Goal: Information Seeking & Learning: Learn about a topic

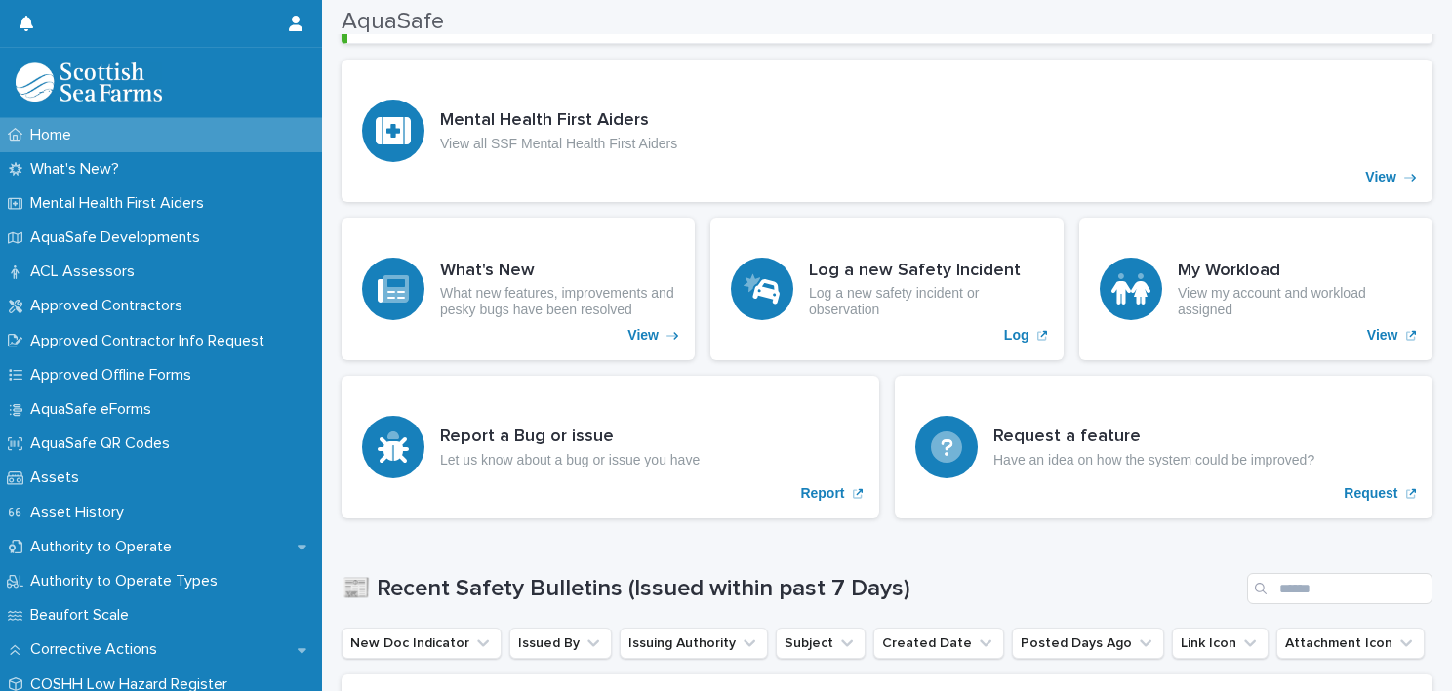
scroll to position [390, 0]
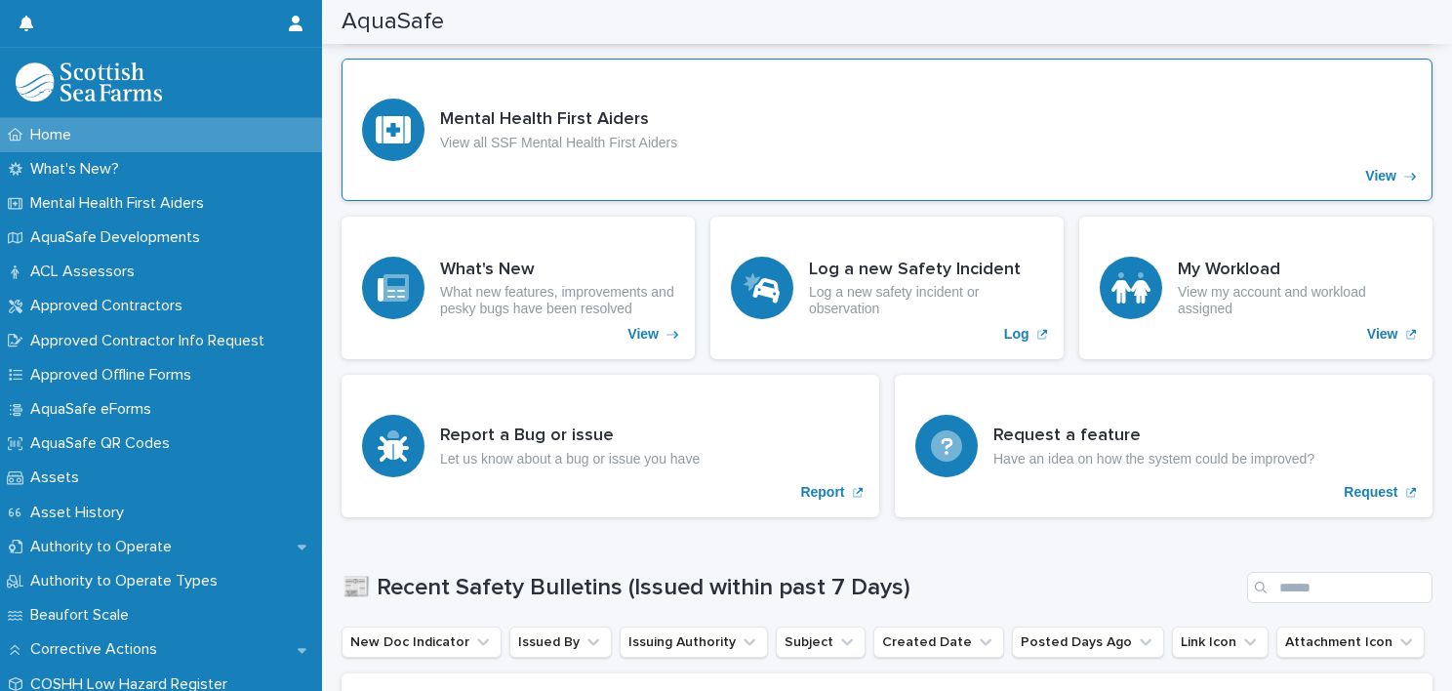
click at [551, 160] on div "Mental Health First Aiders View all SSF Mental Health First Aiders View" at bounding box center [887, 130] width 1091 height 142
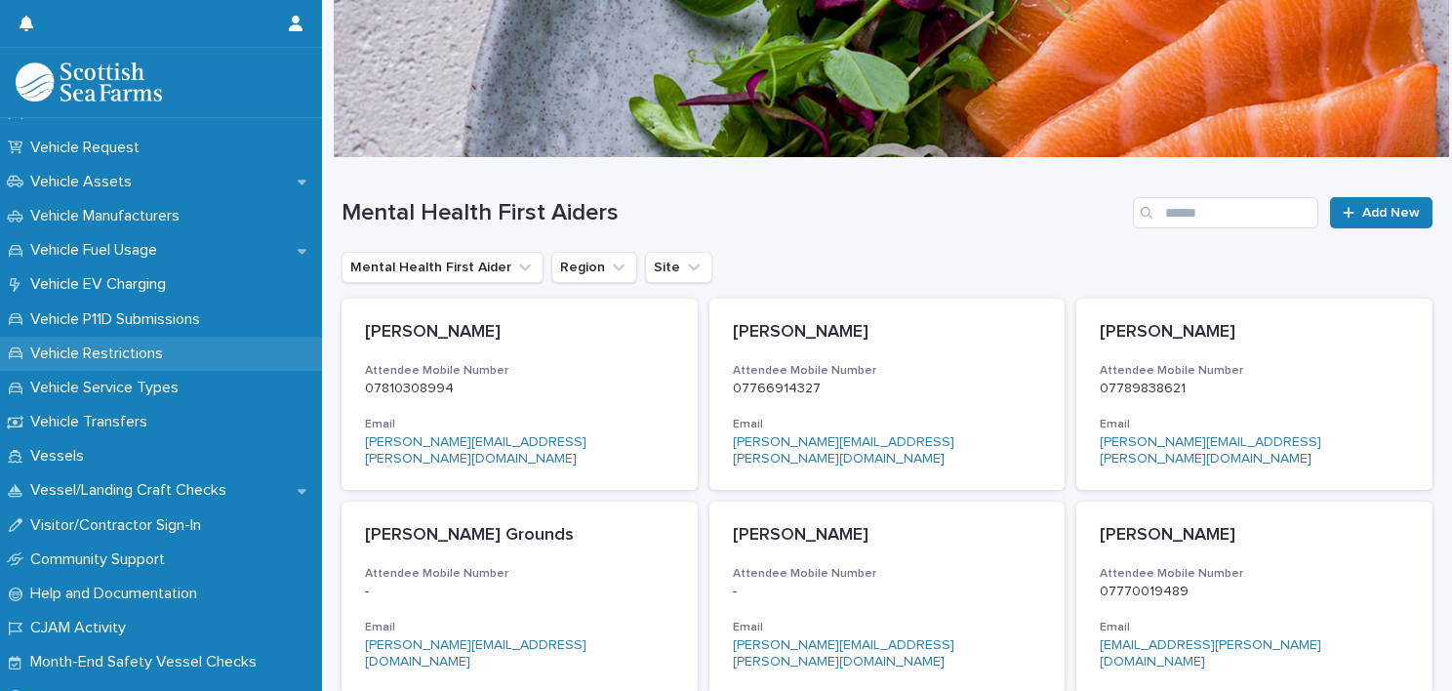
scroll to position [1561, 0]
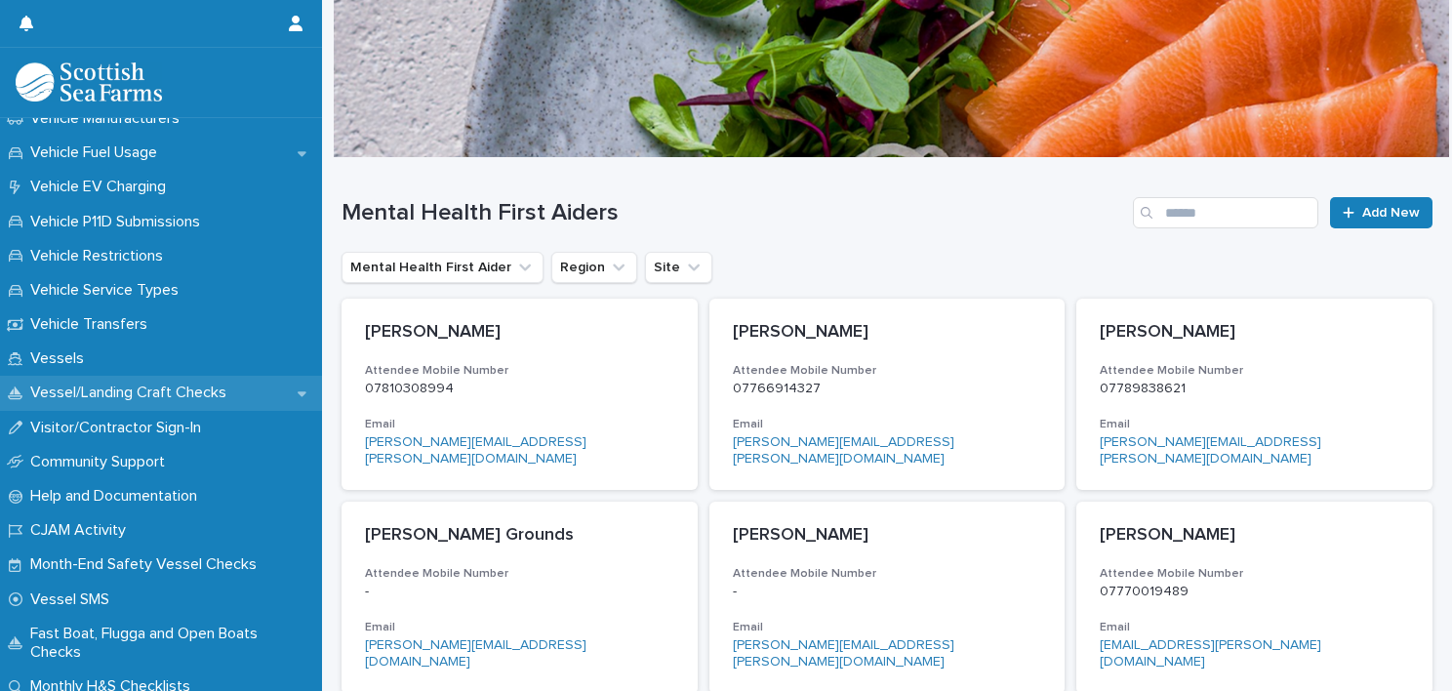
click at [220, 384] on p "Vessel/Landing Craft Checks" at bounding box center [132, 393] width 220 height 19
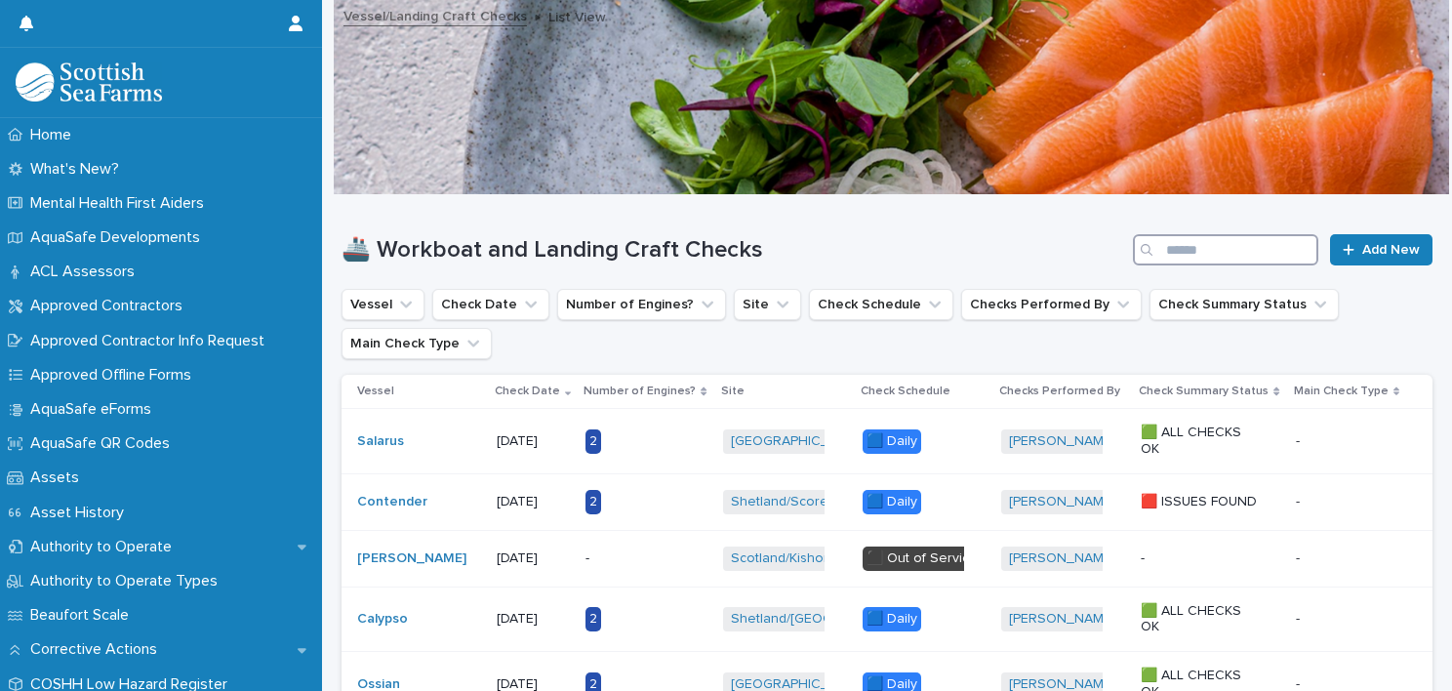
click at [1187, 249] on input "Search" at bounding box center [1225, 249] width 185 height 31
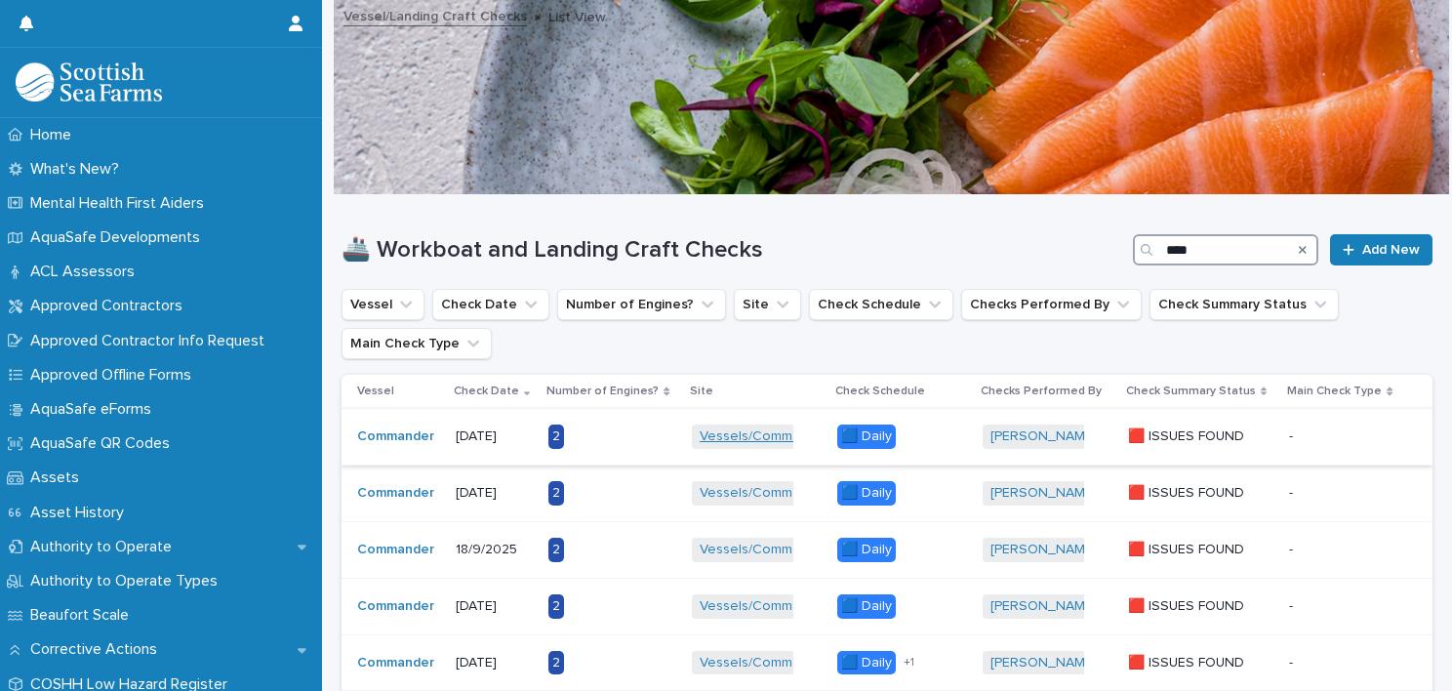
type input "****"
click at [758, 431] on link "Vessels/Commander" at bounding box center [765, 436] width 130 height 17
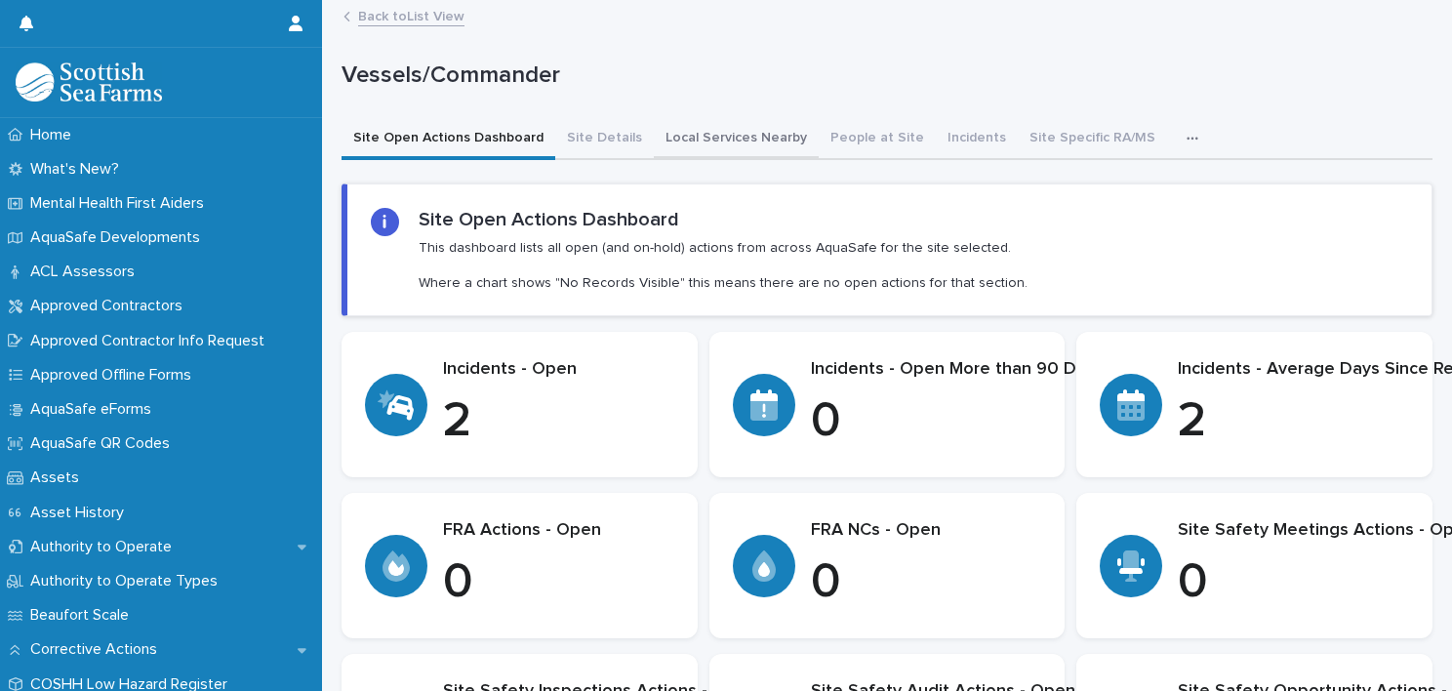
click at [690, 141] on button "Local Services Nearby" at bounding box center [736, 139] width 165 height 41
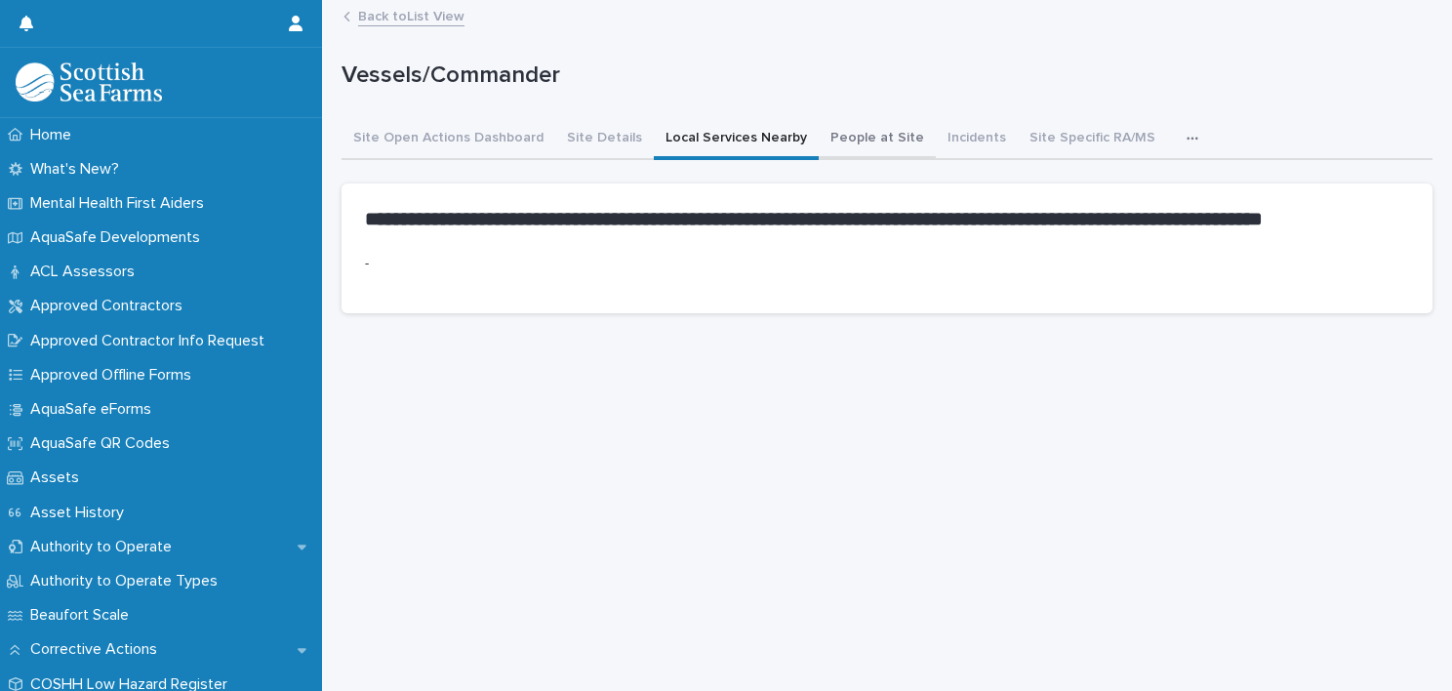
click at [864, 137] on button "People at Site" at bounding box center [877, 139] width 117 height 41
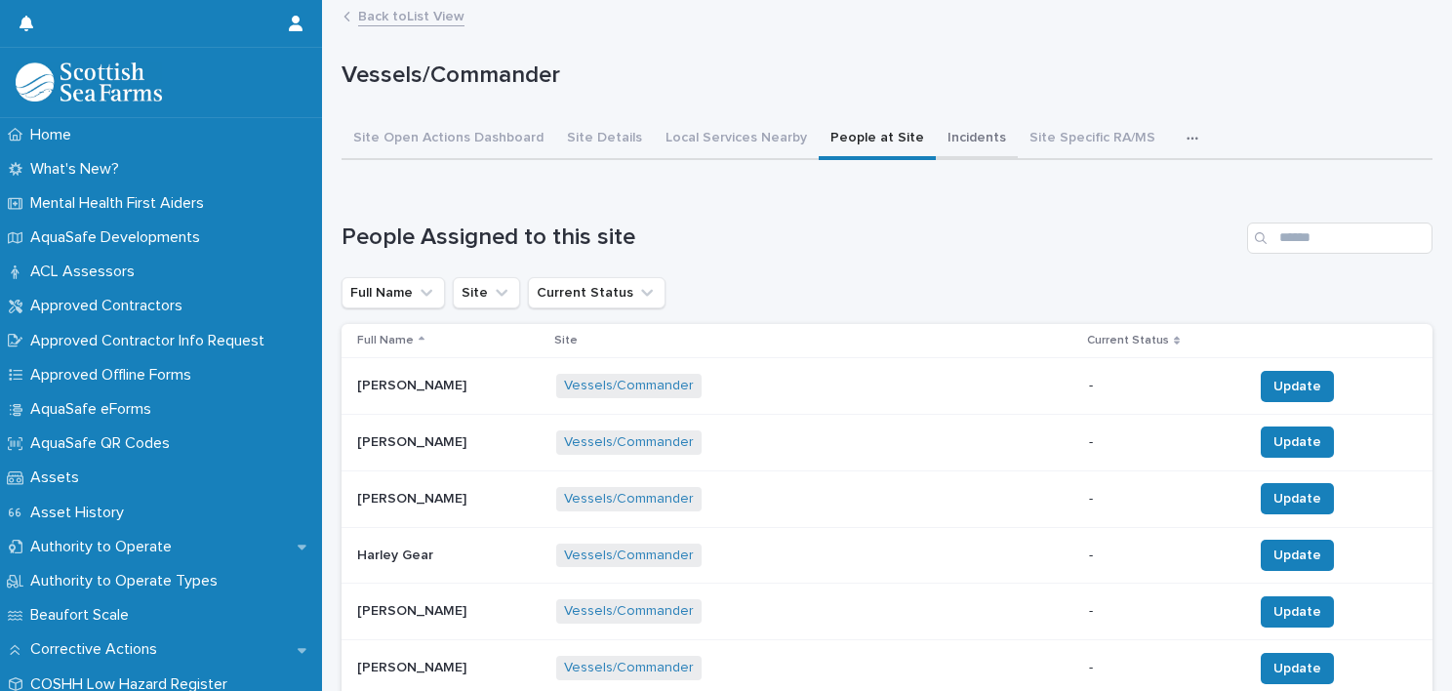
click at [952, 129] on button "Incidents" at bounding box center [977, 139] width 82 height 41
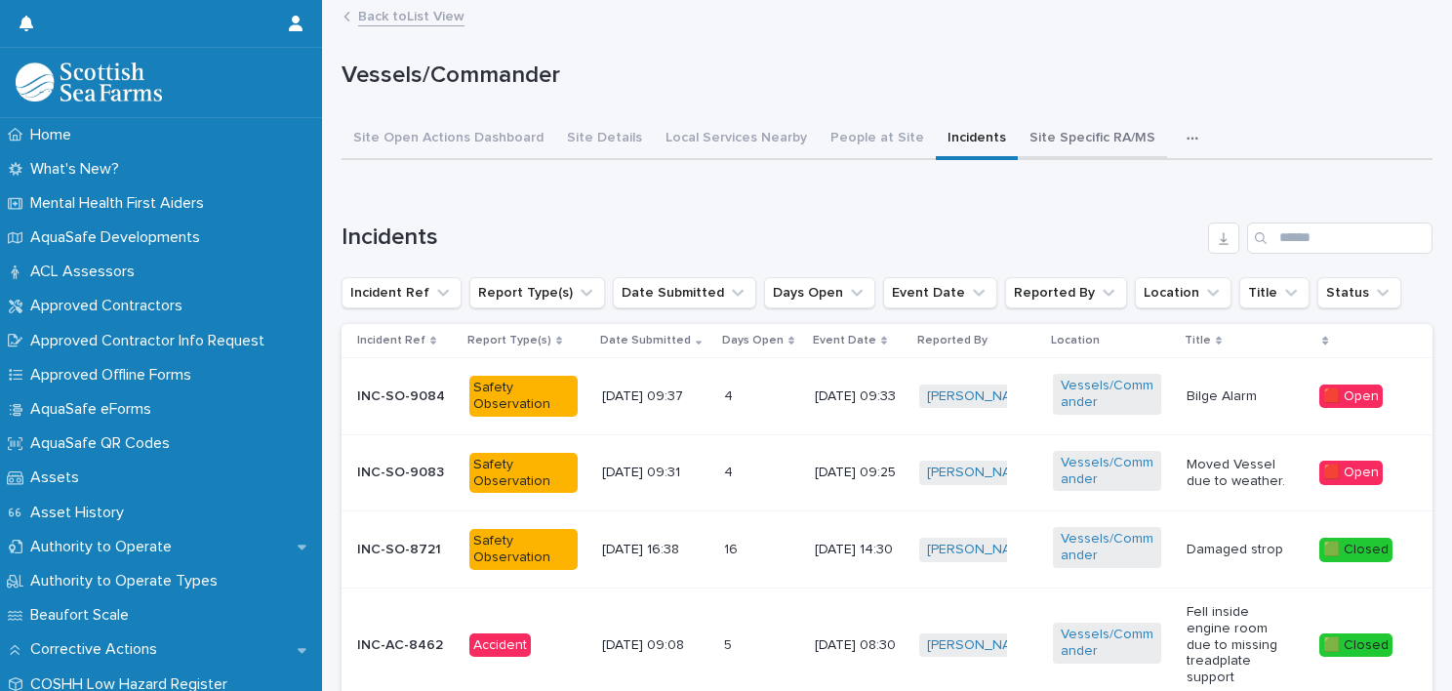
drag, startPoint x: 1074, startPoint y: 145, endPoint x: 1038, endPoint y: 143, distance: 35.2
click at [1074, 145] on button "Site Specific RA/MS" at bounding box center [1092, 139] width 149 height 41
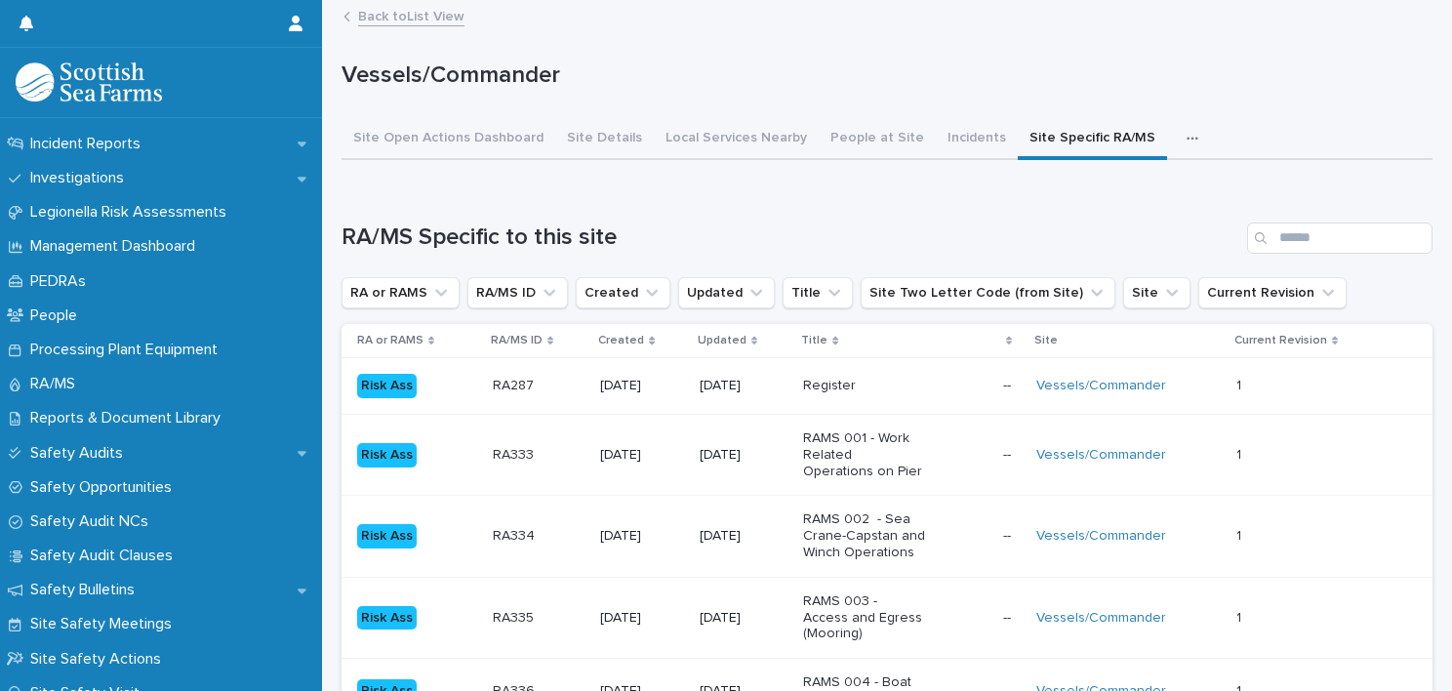
scroll to position [586, 0]
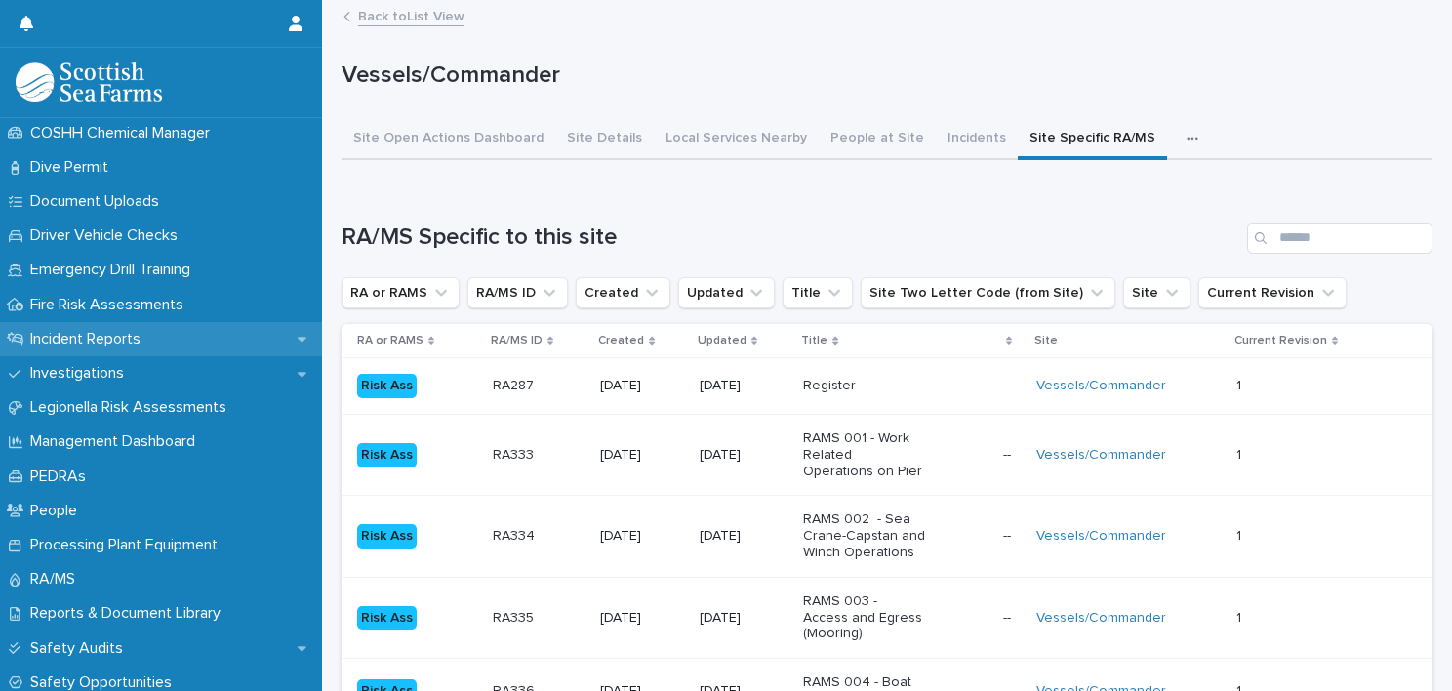
click at [137, 340] on p "Incident Reports" at bounding box center [89, 339] width 134 height 19
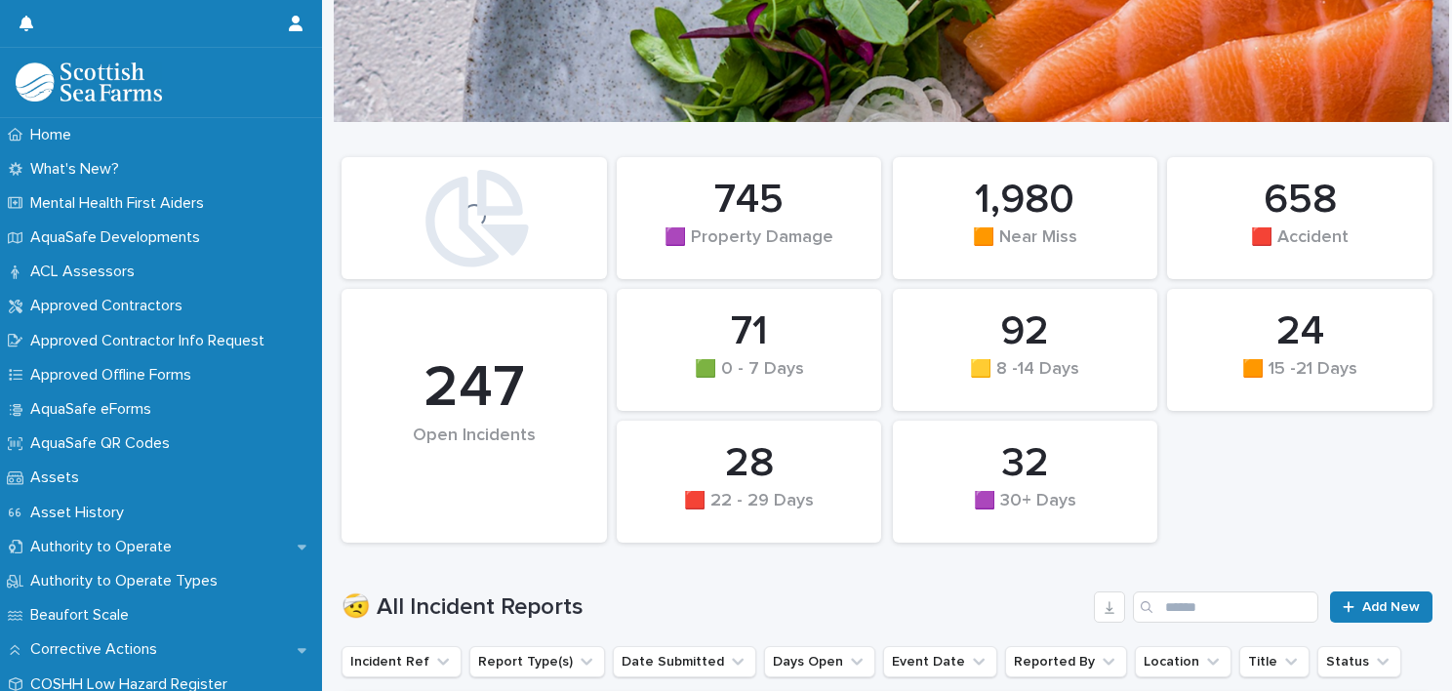
scroll to position [195, 0]
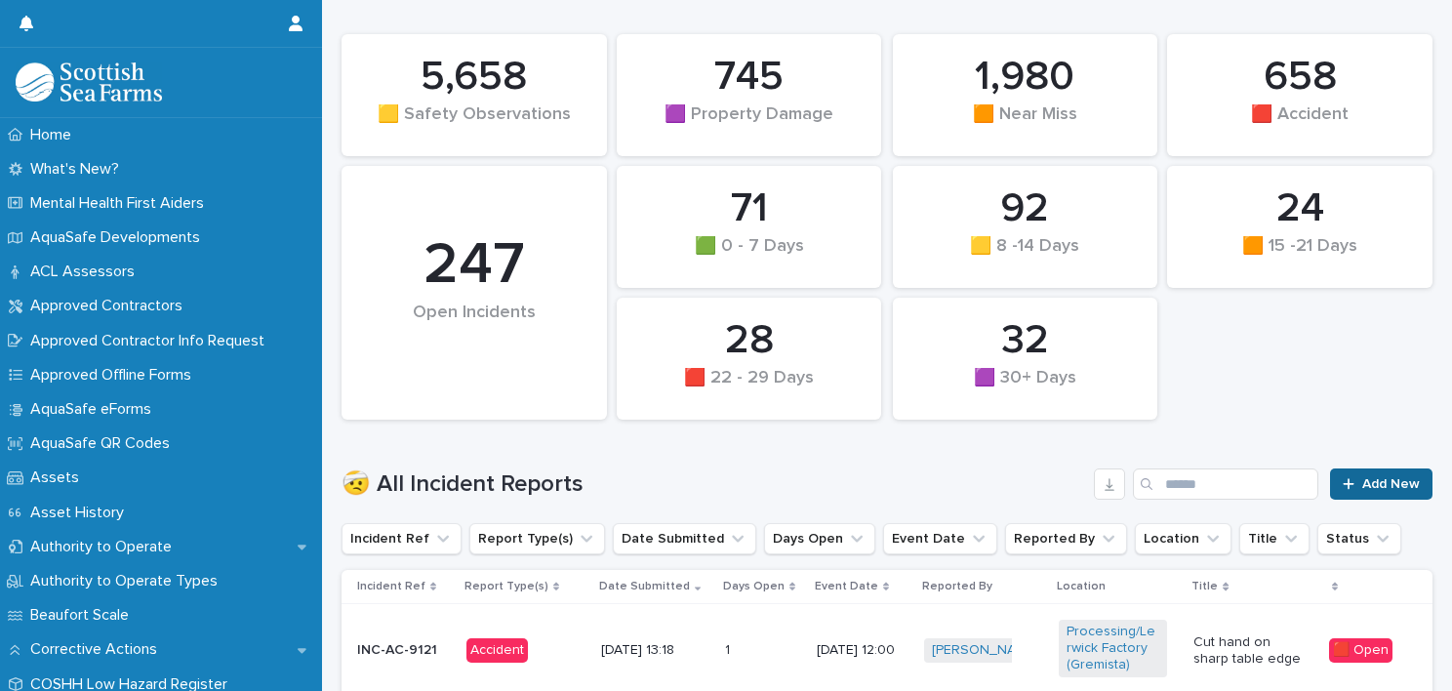
click at [1353, 472] on link "Add New" at bounding box center [1381, 483] width 102 height 31
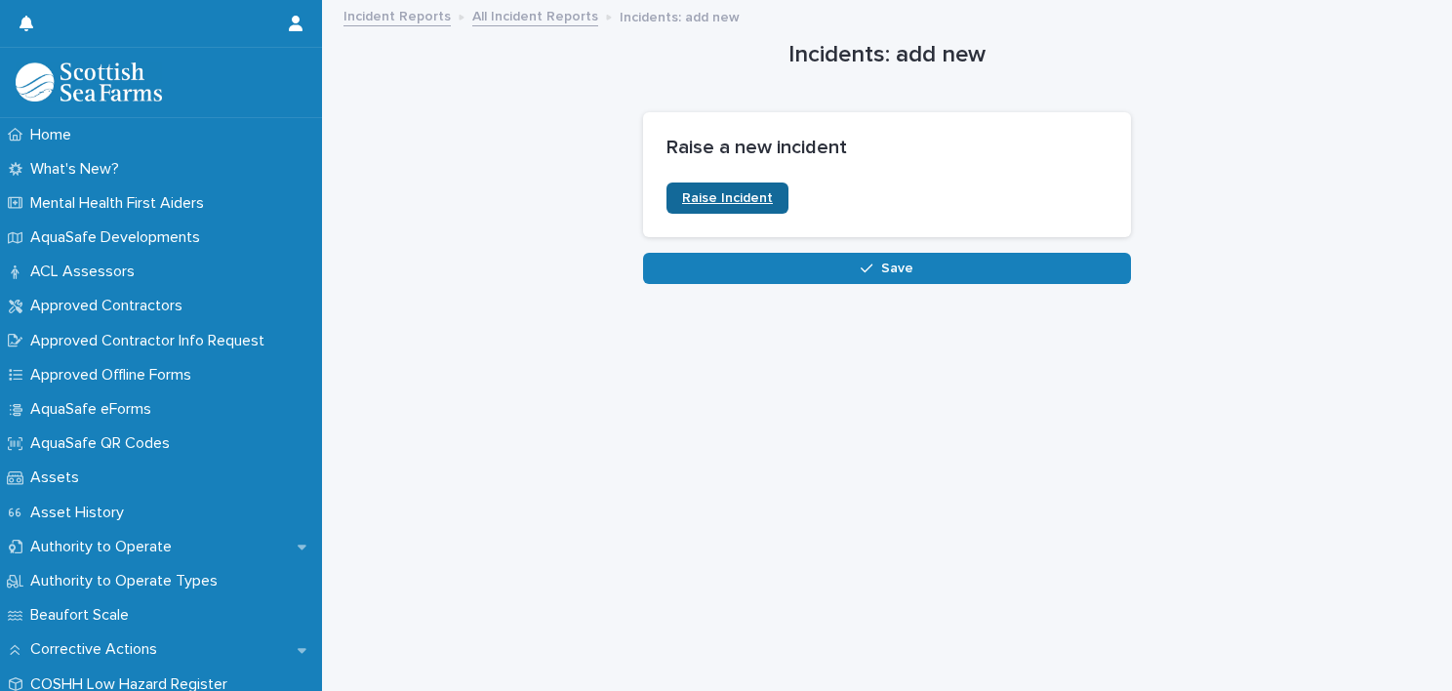
click at [686, 192] on span "Raise Incident" at bounding box center [727, 198] width 91 height 14
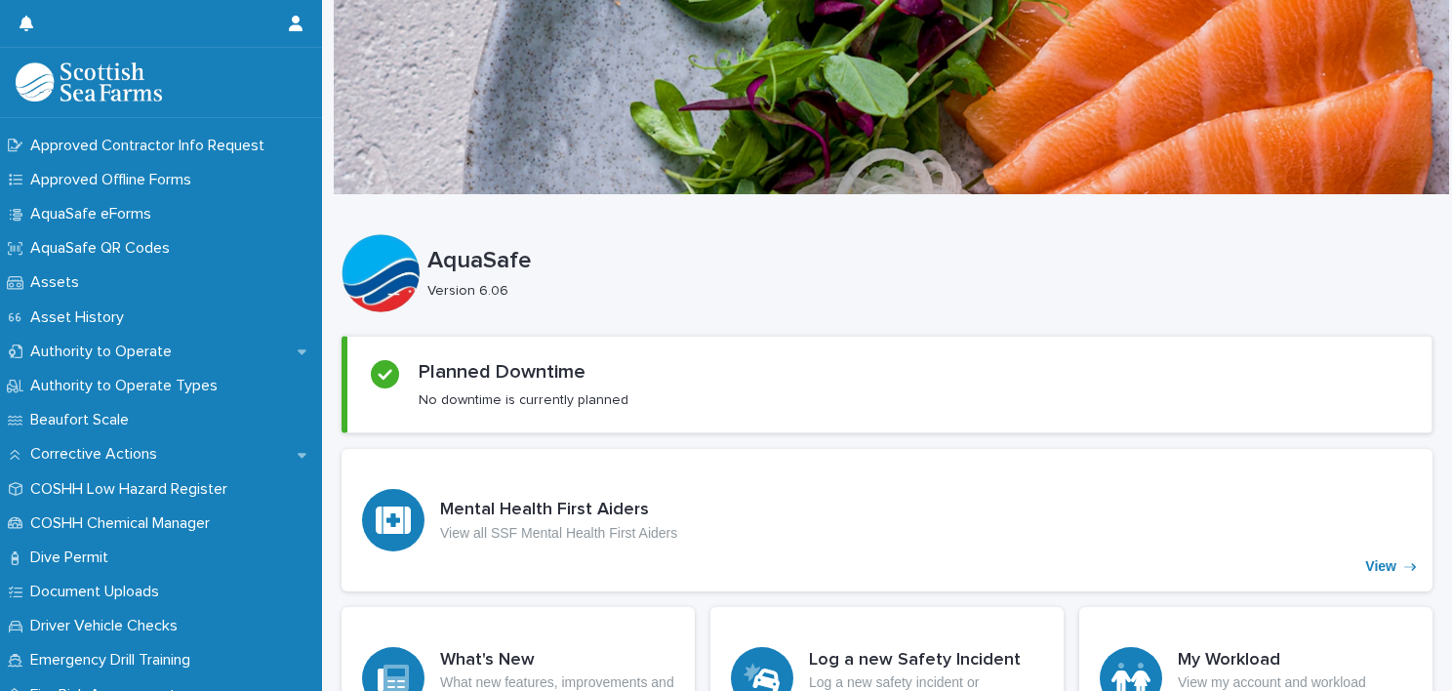
scroll to position [586, 0]
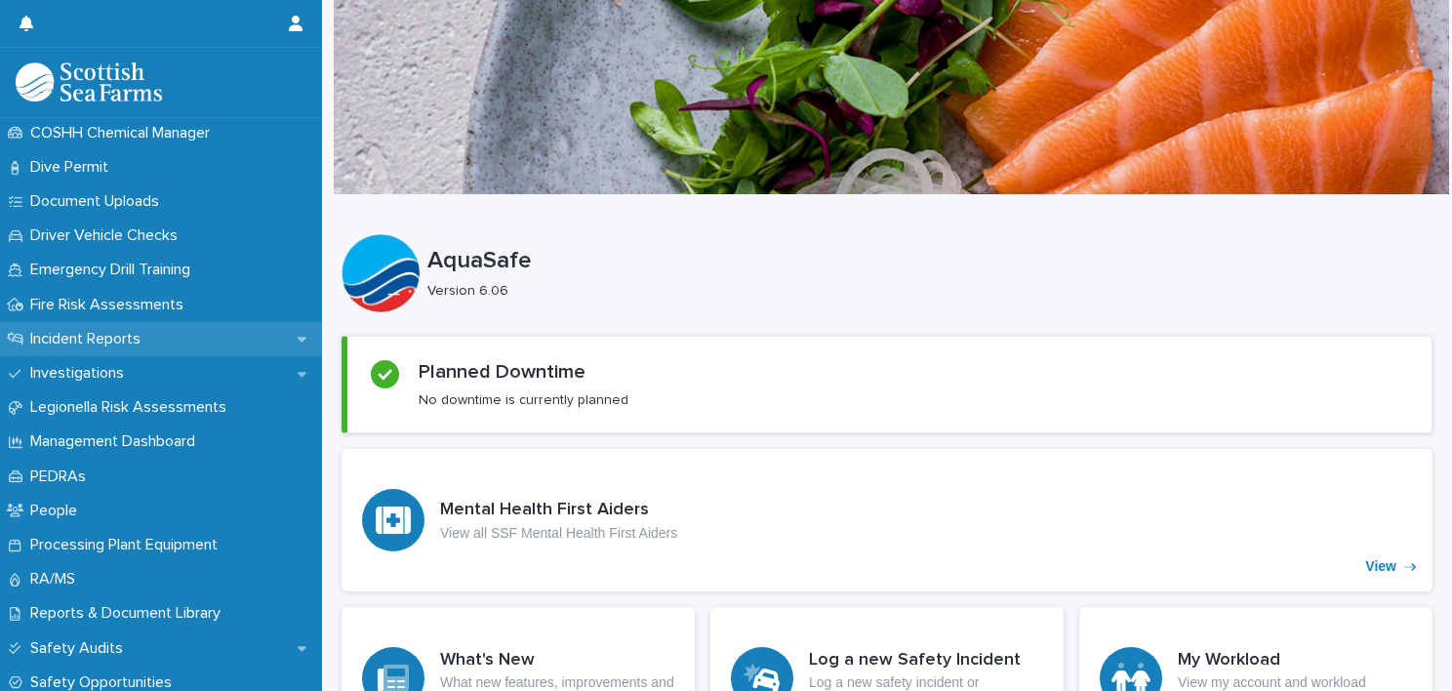
click at [123, 338] on p "Incident Reports" at bounding box center [89, 339] width 134 height 19
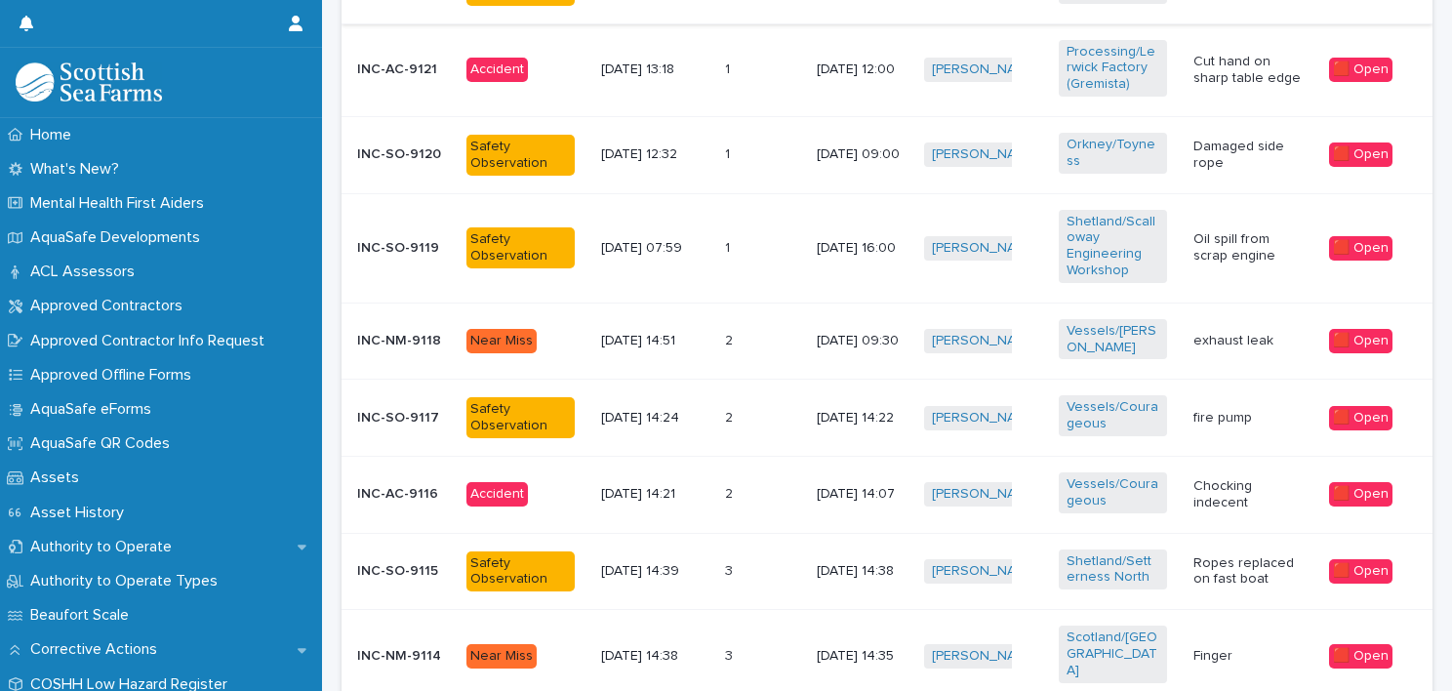
scroll to position [976, 0]
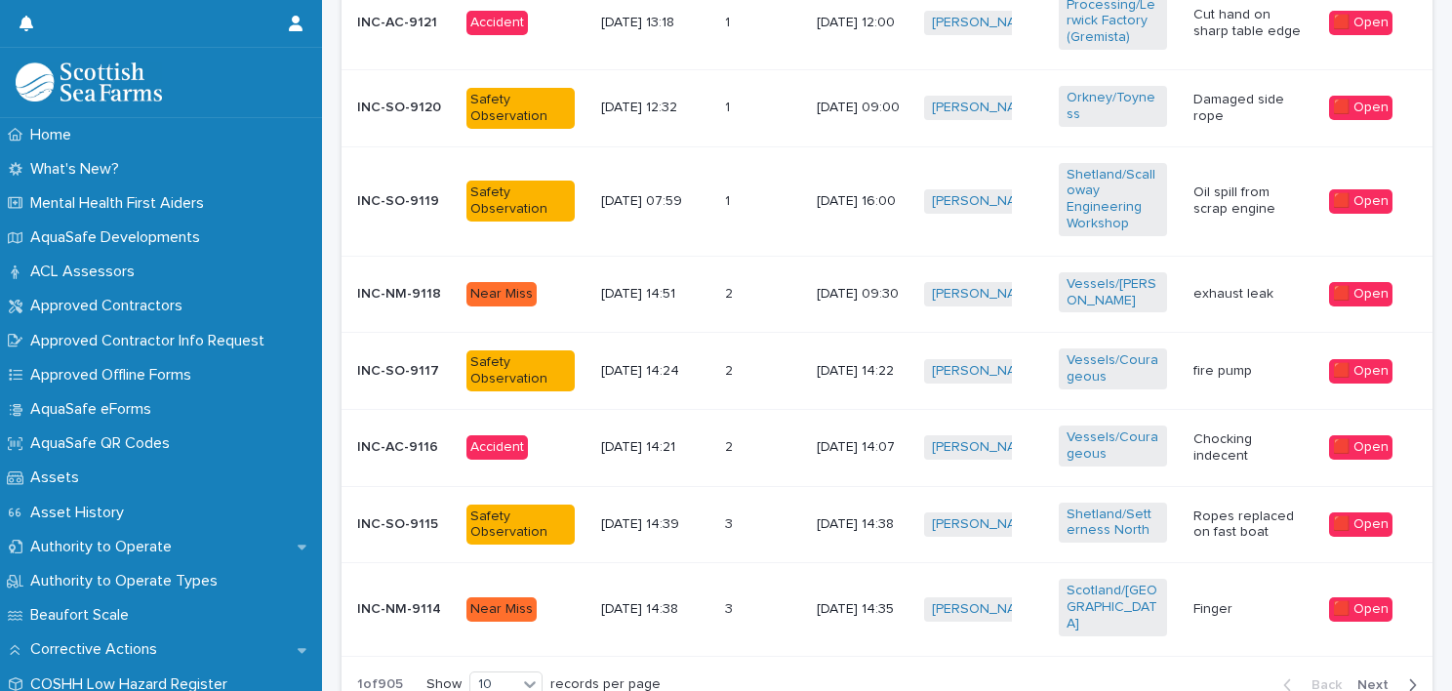
click at [1261, 468] on div "Chocking indecent" at bounding box center [1253, 448] width 119 height 49
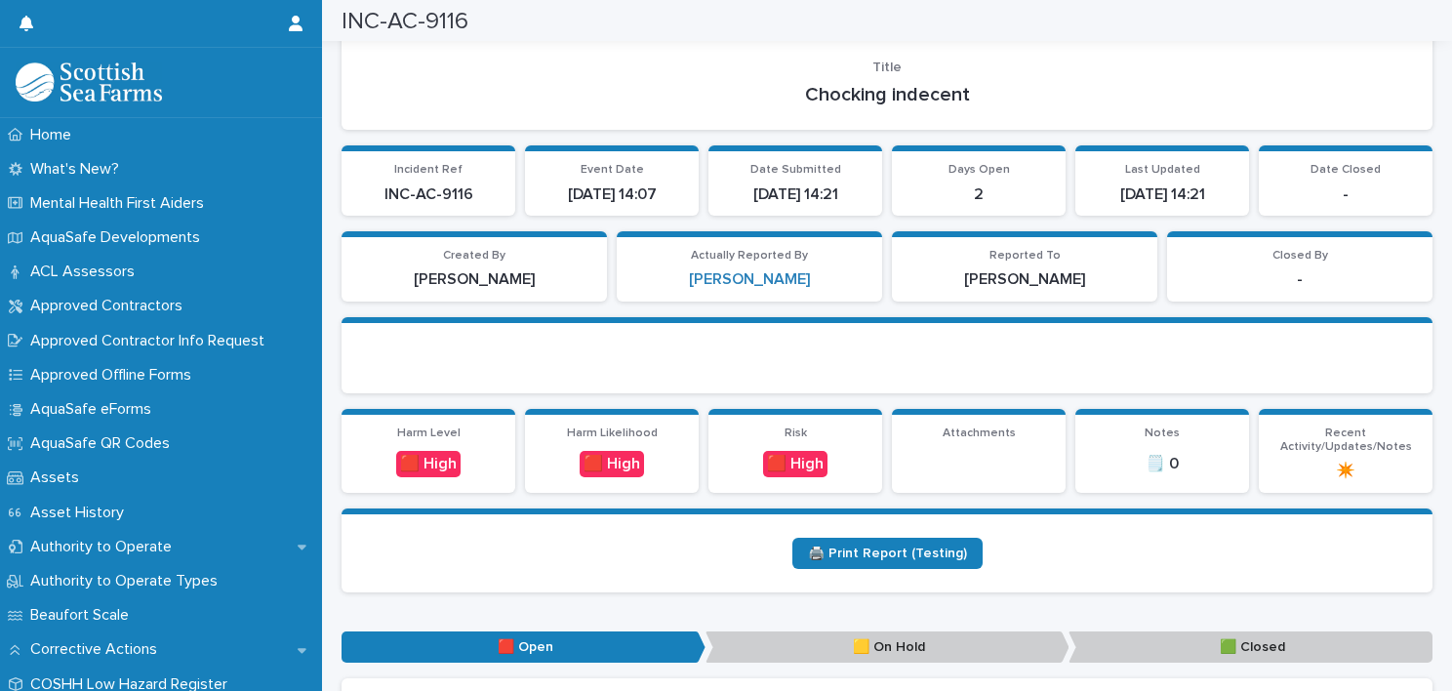
scroll to position [293, 0]
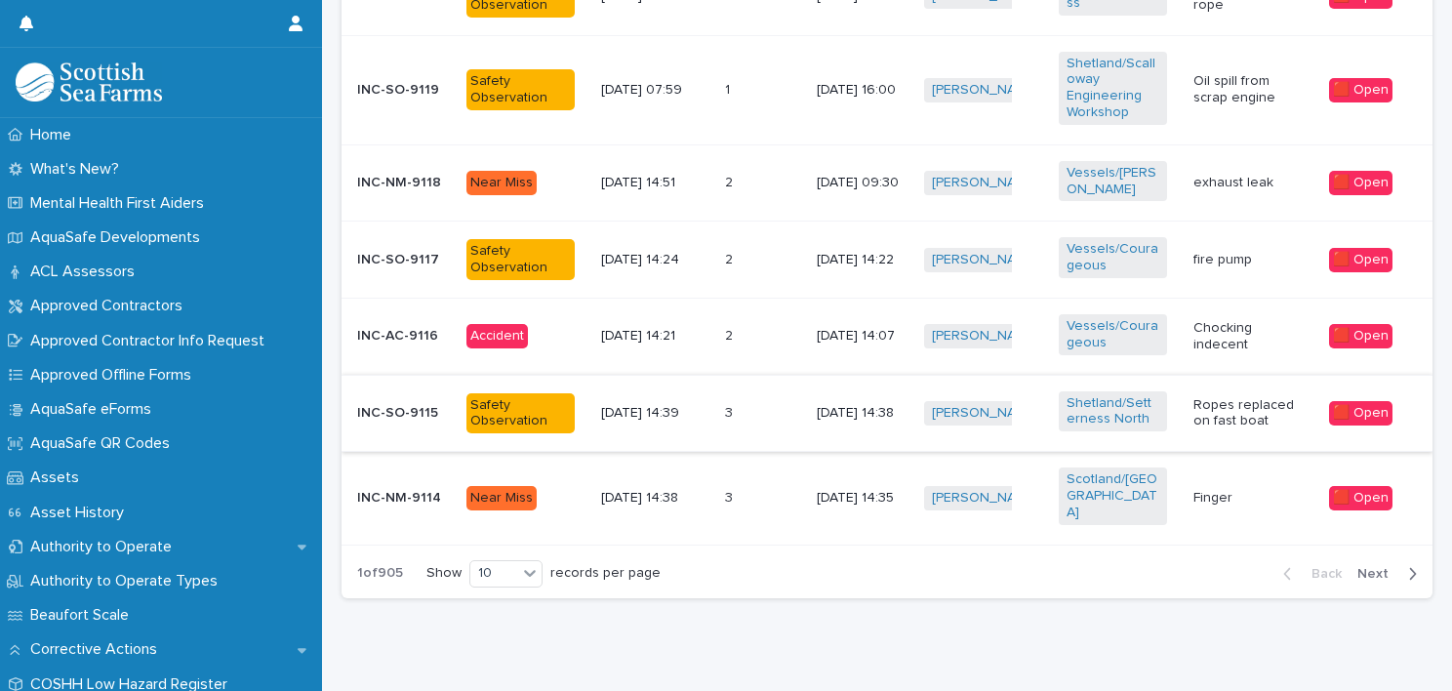
scroll to position [1103, 0]
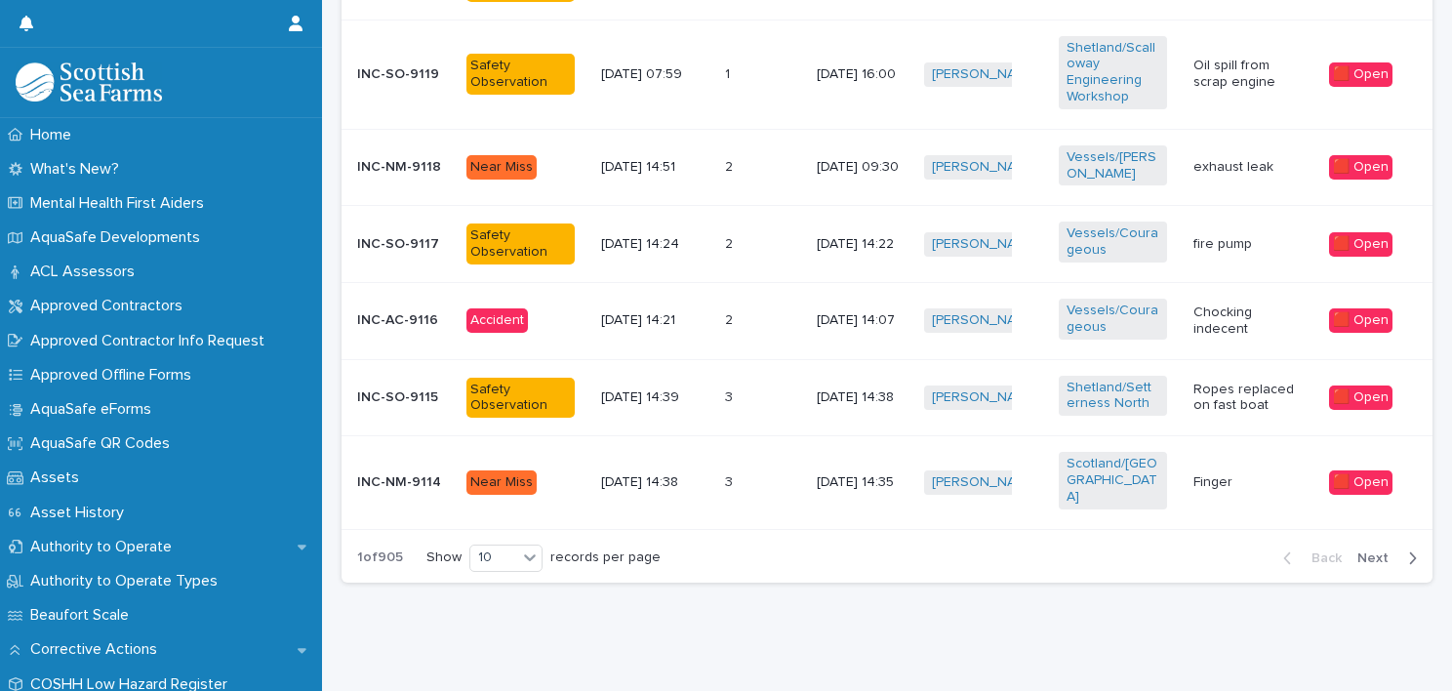
click at [1361, 551] on span "Next" at bounding box center [1378, 558] width 43 height 14
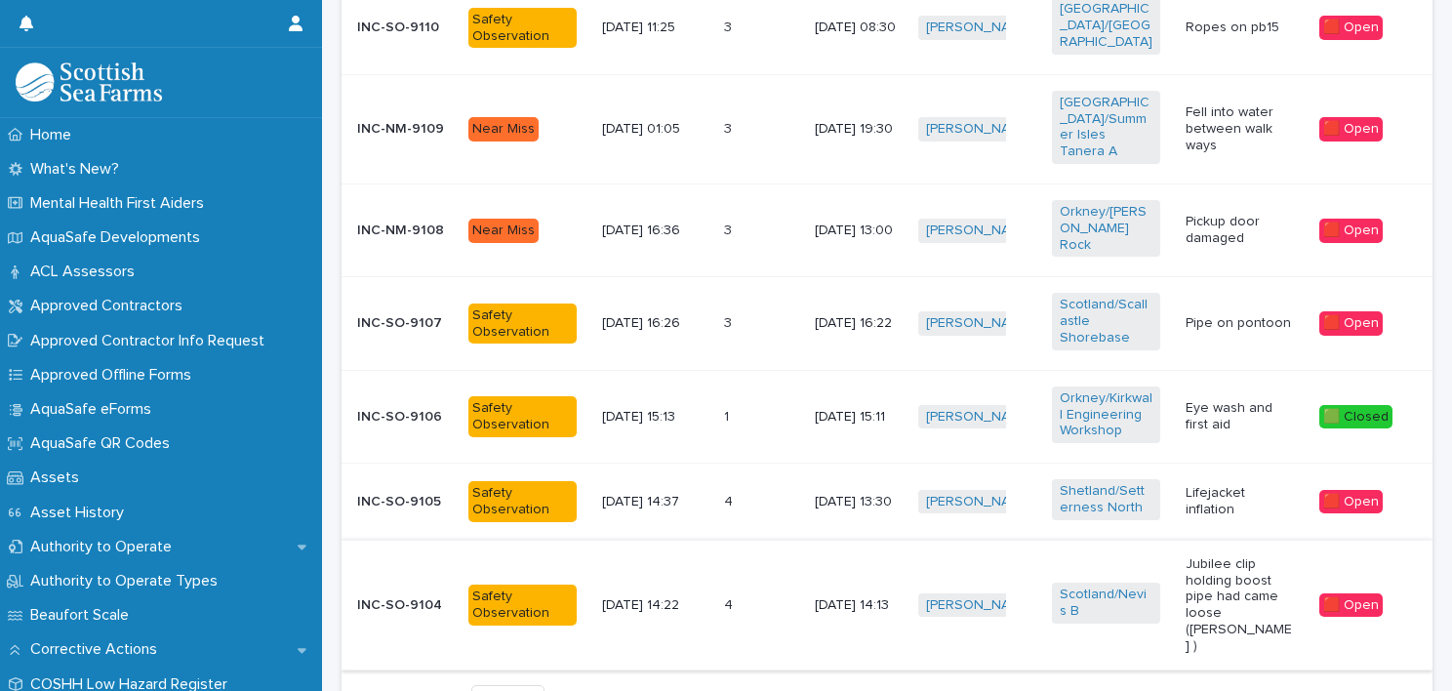
scroll to position [1103, 0]
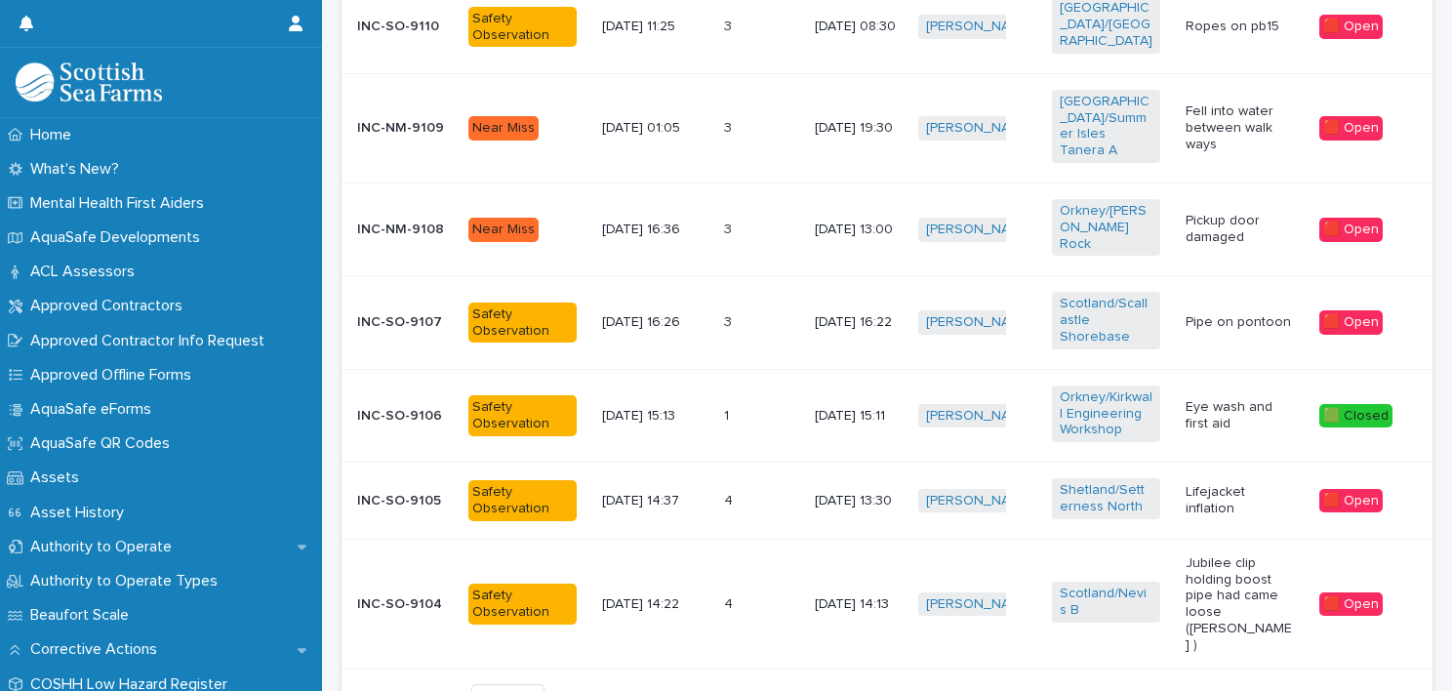
click at [1309, 690] on span "Back" at bounding box center [1321, 698] width 42 height 14
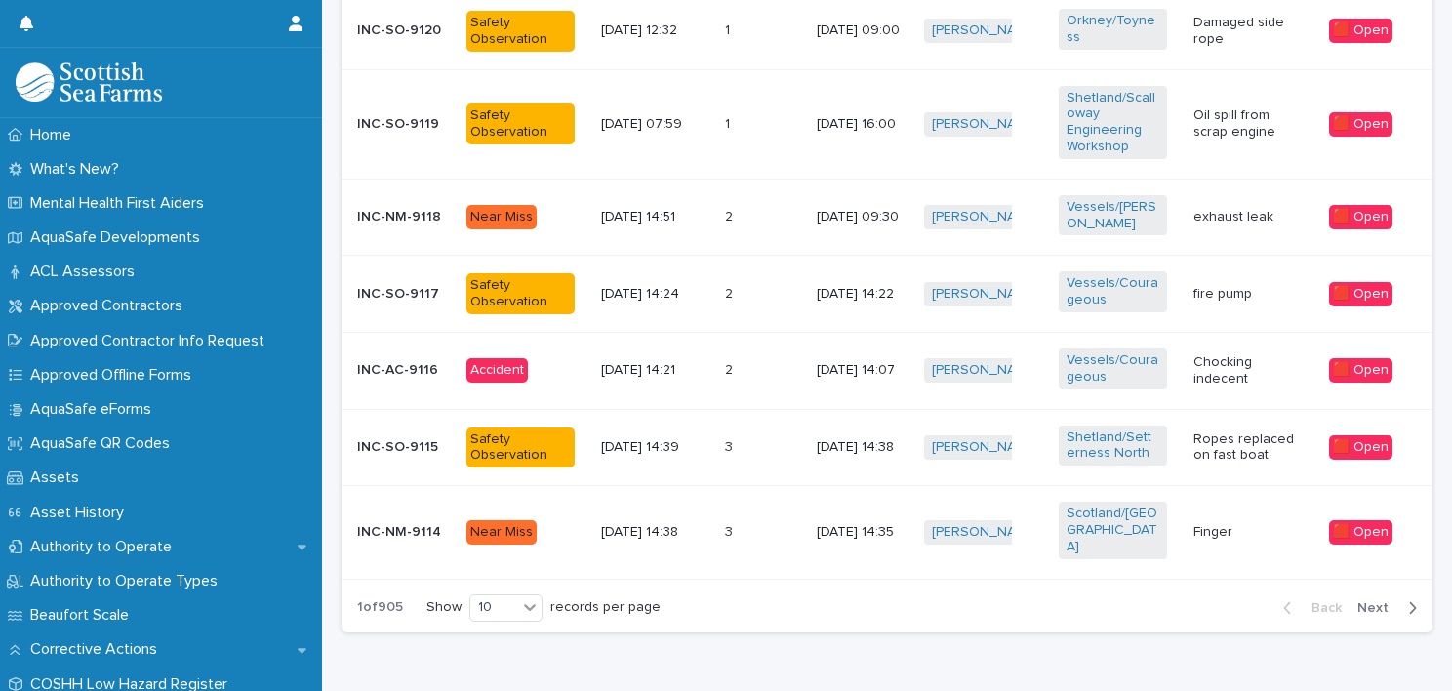
scroll to position [1005, 0]
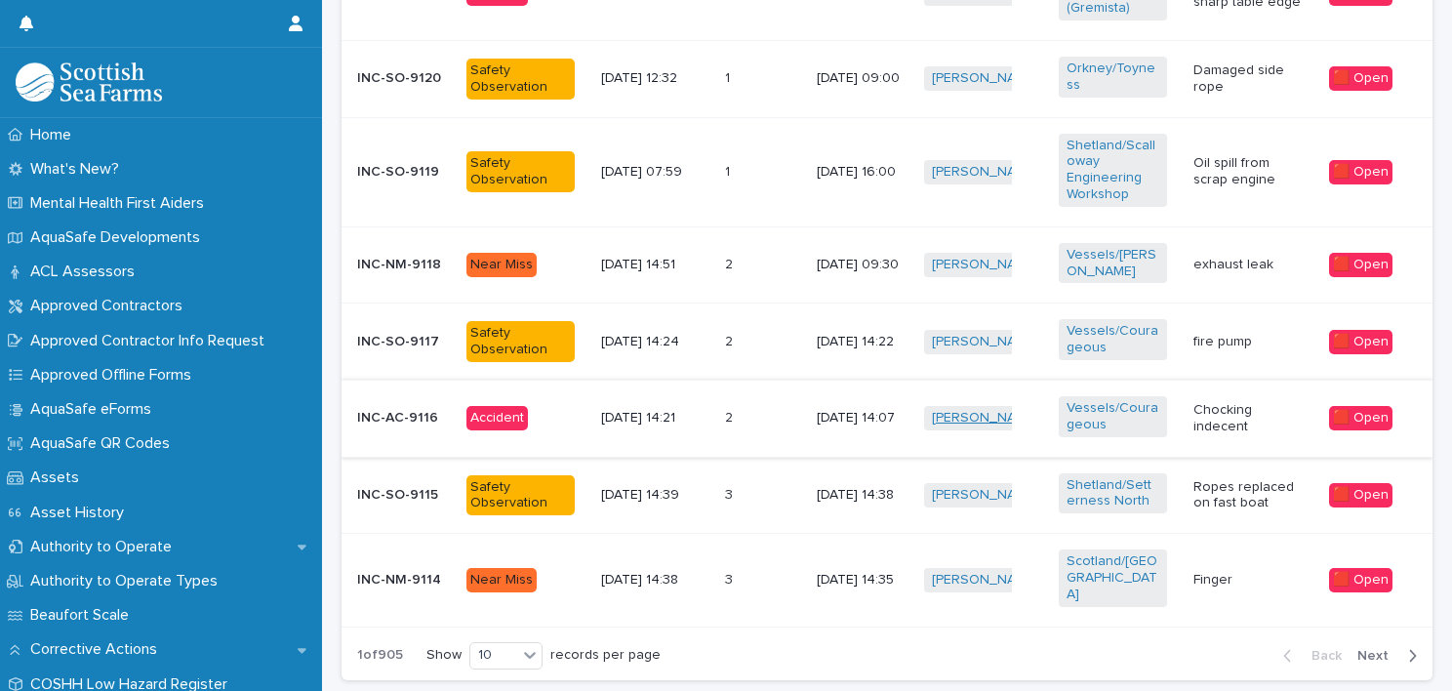
click at [985, 411] on link "[PERSON_NAME]" at bounding box center [985, 418] width 106 height 17
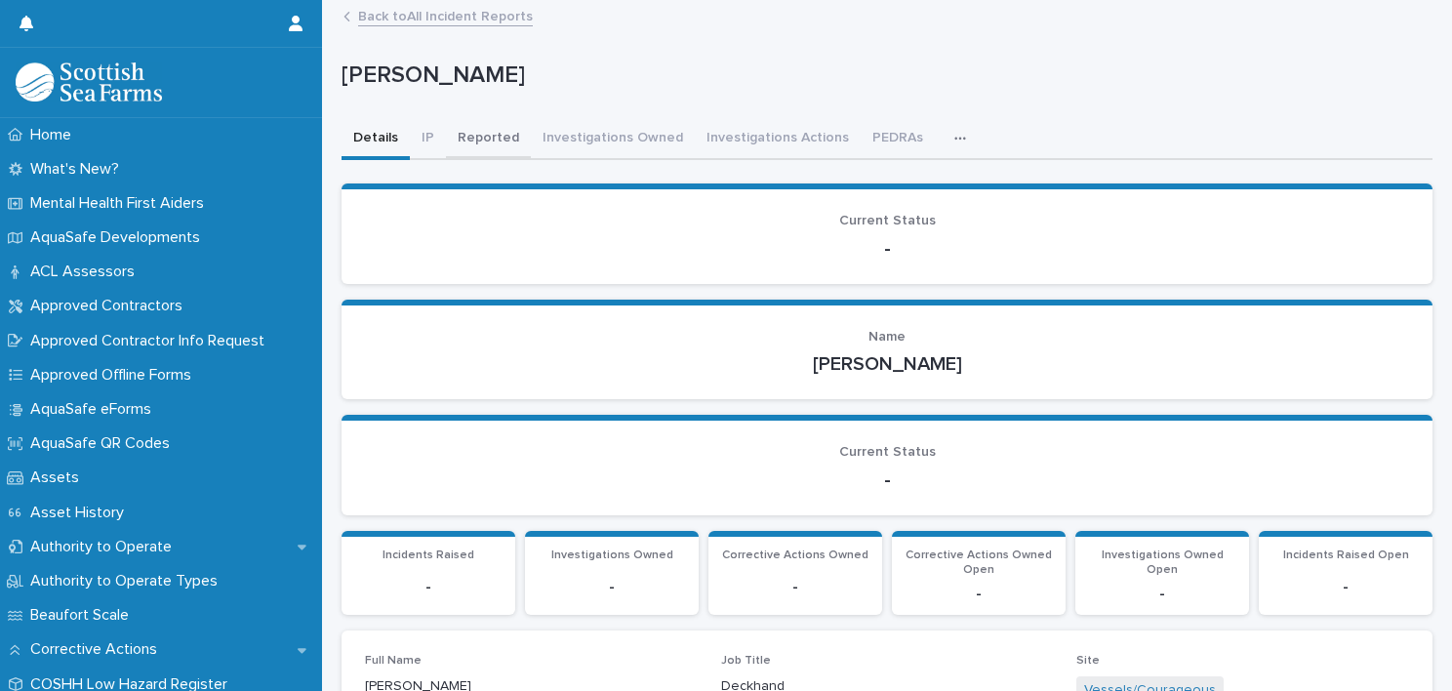
click at [496, 147] on button "Reported" at bounding box center [488, 139] width 85 height 41
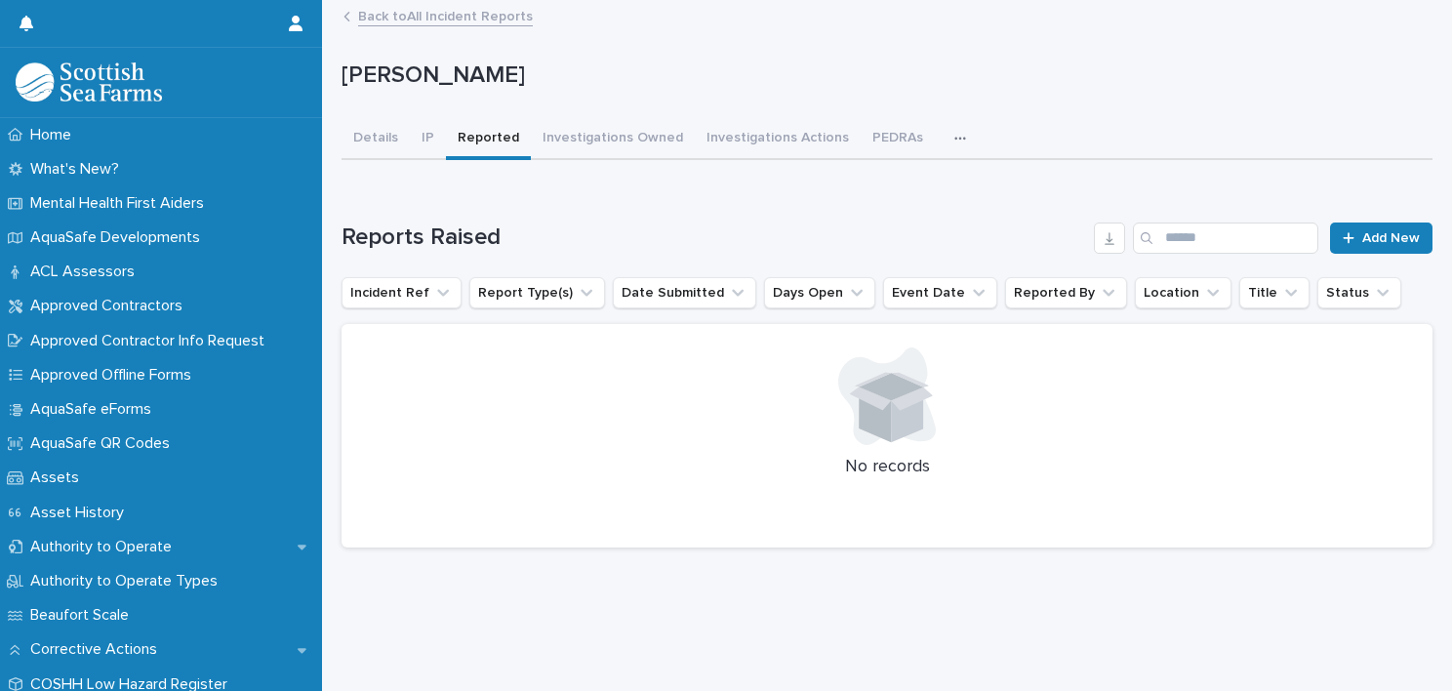
scroll to position [15, 0]
click at [447, 125] on button "Reported" at bounding box center [488, 139] width 85 height 41
click at [433, 125] on button "IP" at bounding box center [428, 139] width 36 height 41
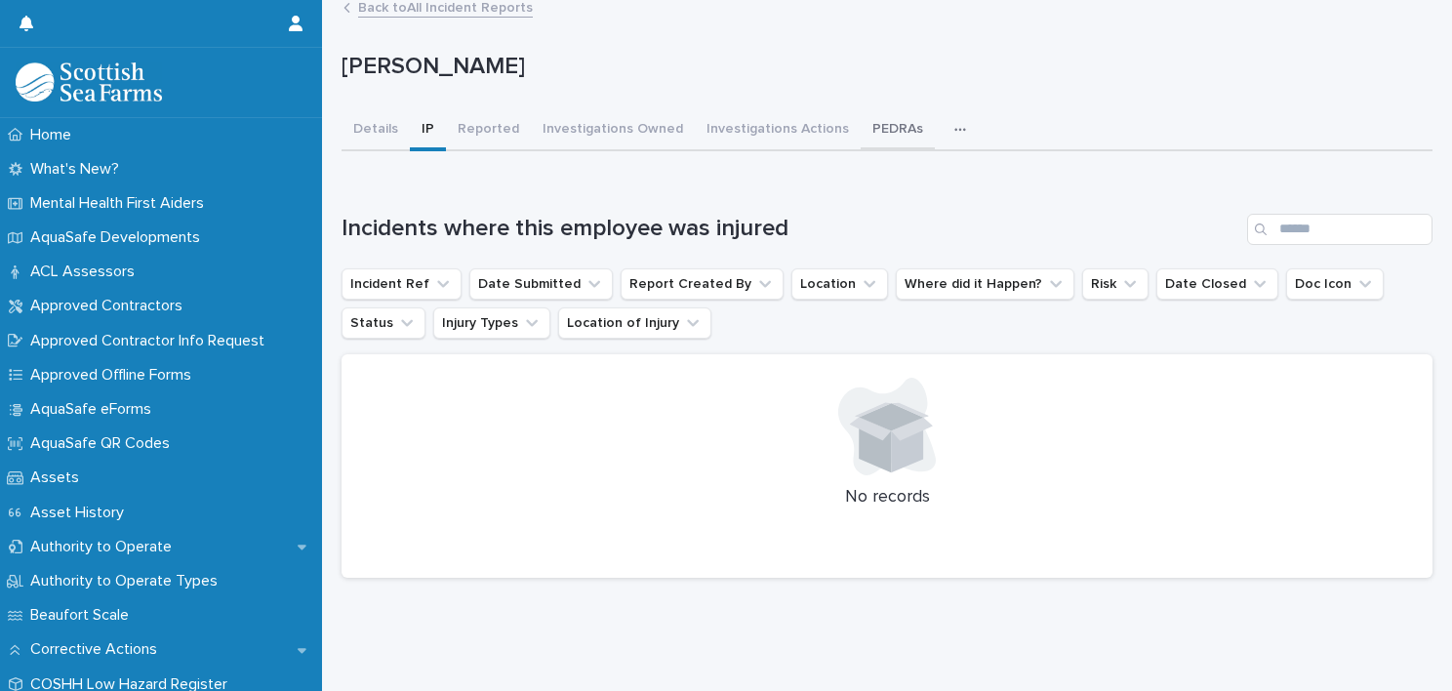
click at [907, 132] on button "PEDRAs" at bounding box center [898, 130] width 74 height 41
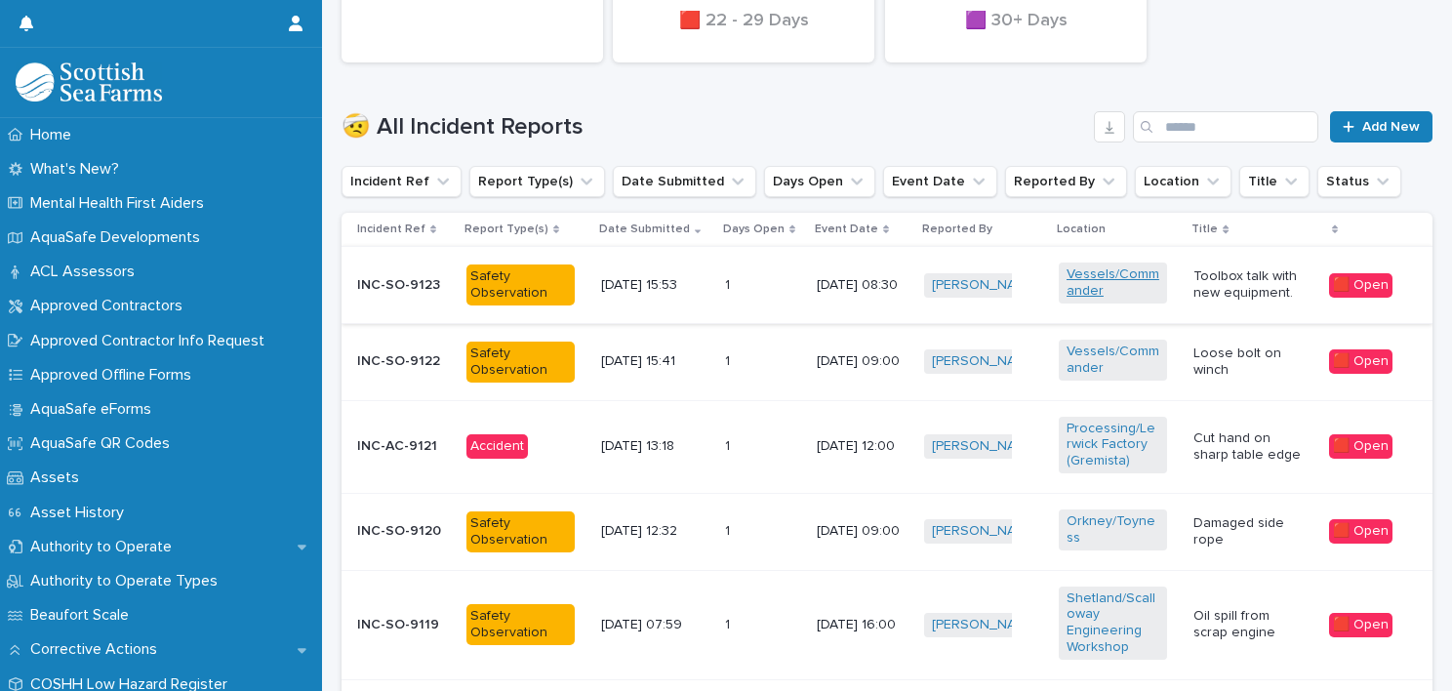
scroll to position [600, 0]
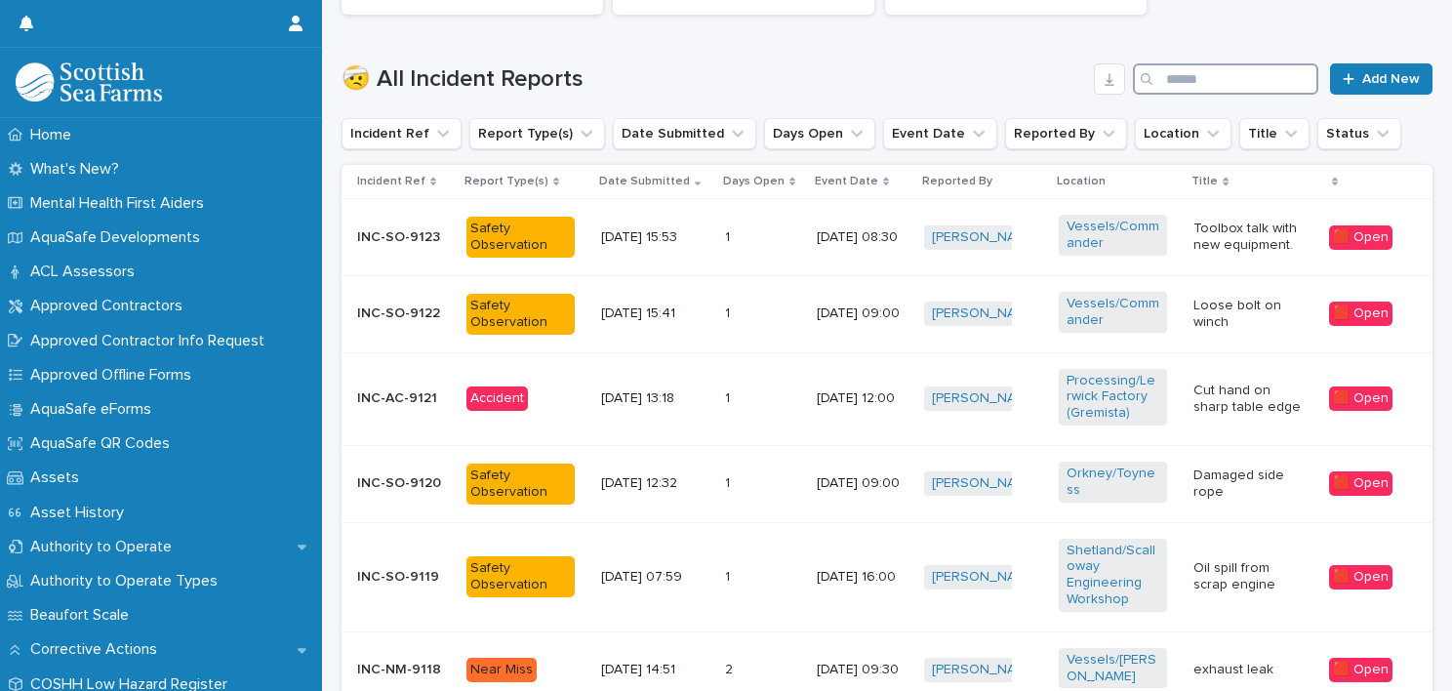
click at [1180, 77] on input "Search" at bounding box center [1225, 78] width 185 height 31
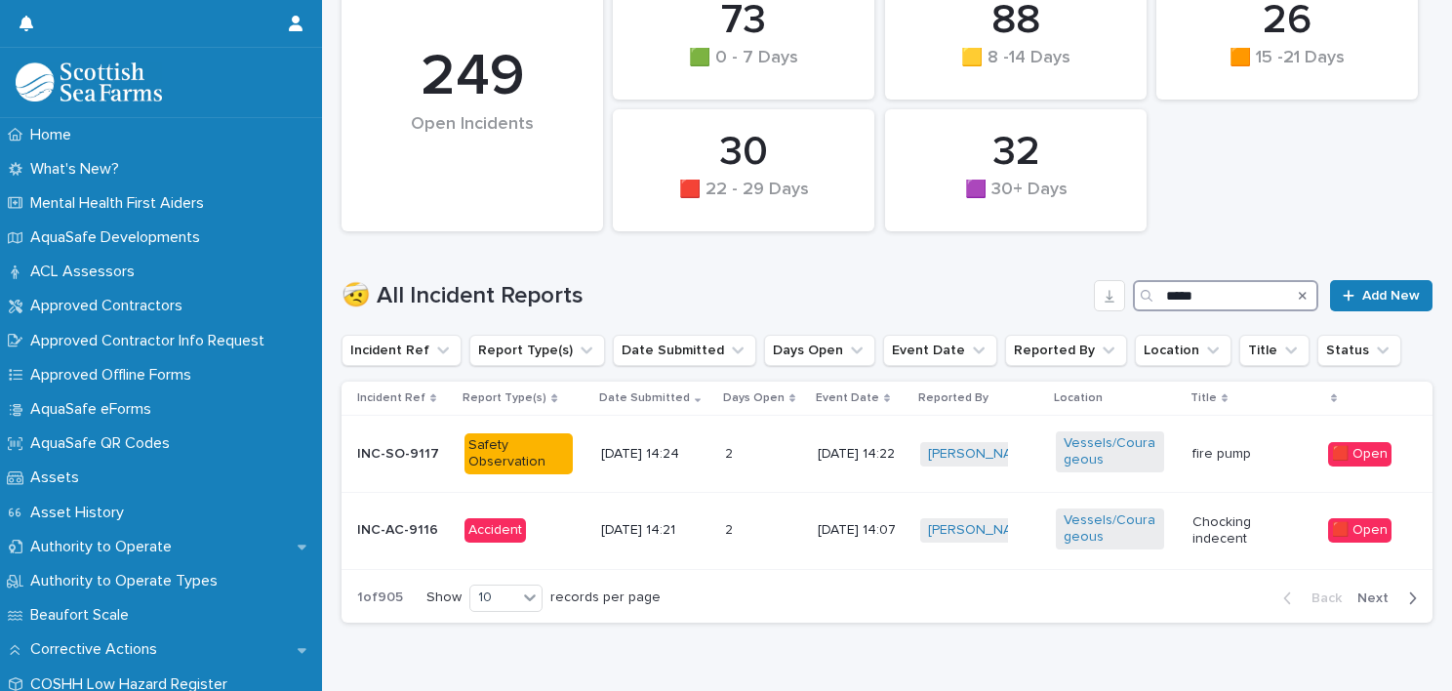
scroll to position [269, 0]
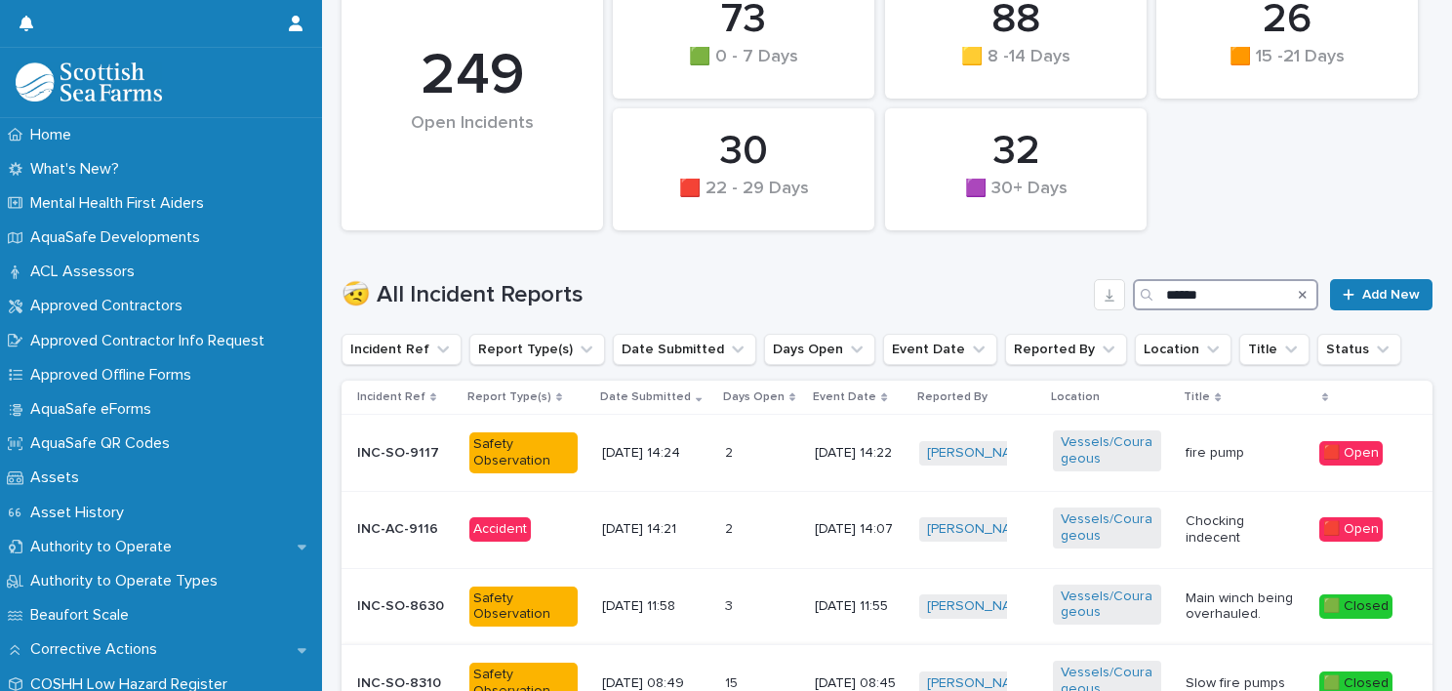
scroll to position [287, 0]
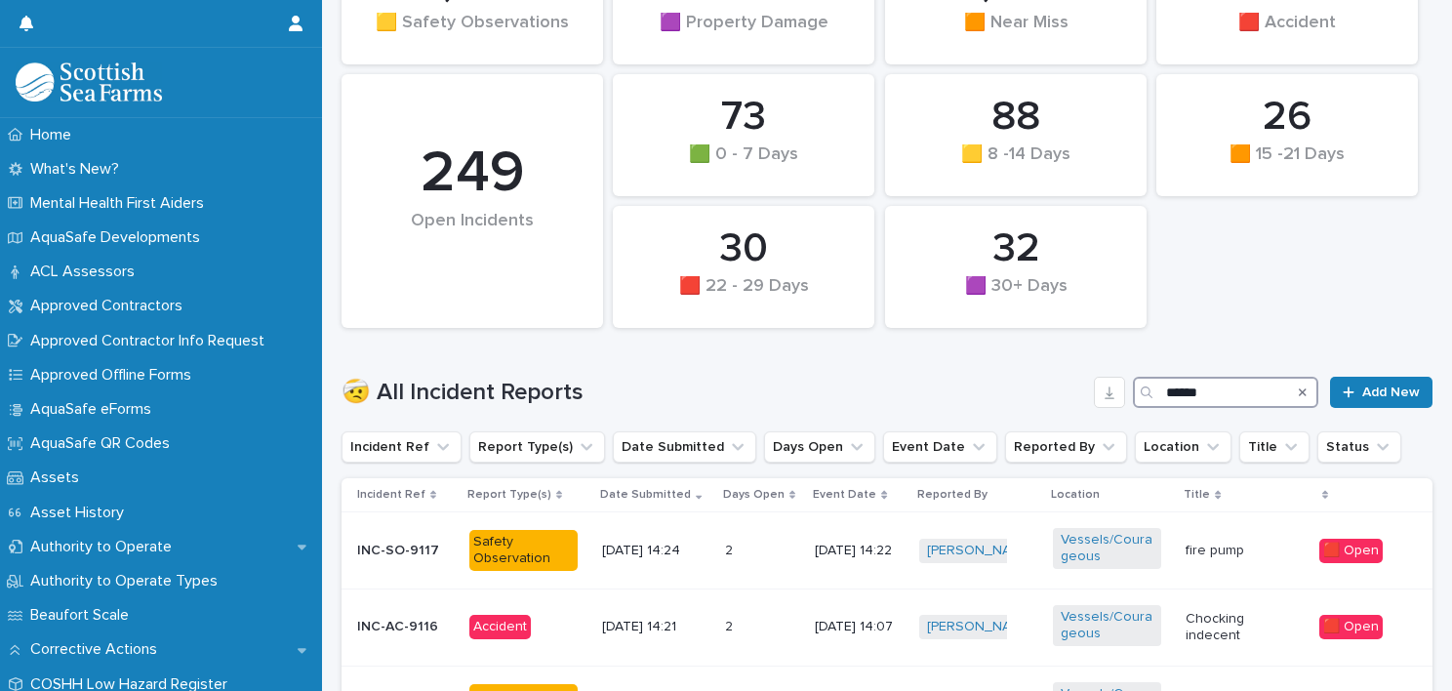
type input "******"
click at [1299, 386] on icon "Search" at bounding box center [1303, 392] width 8 height 12
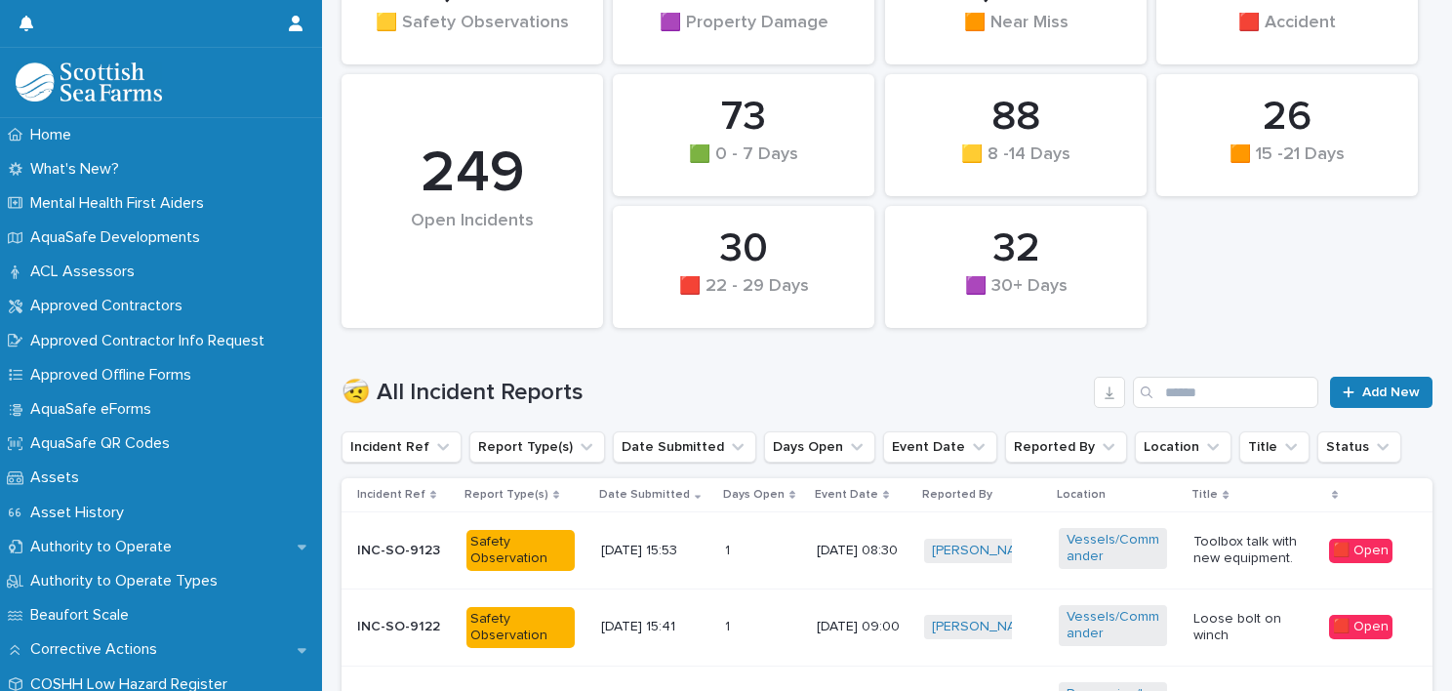
scroll to position [304, 0]
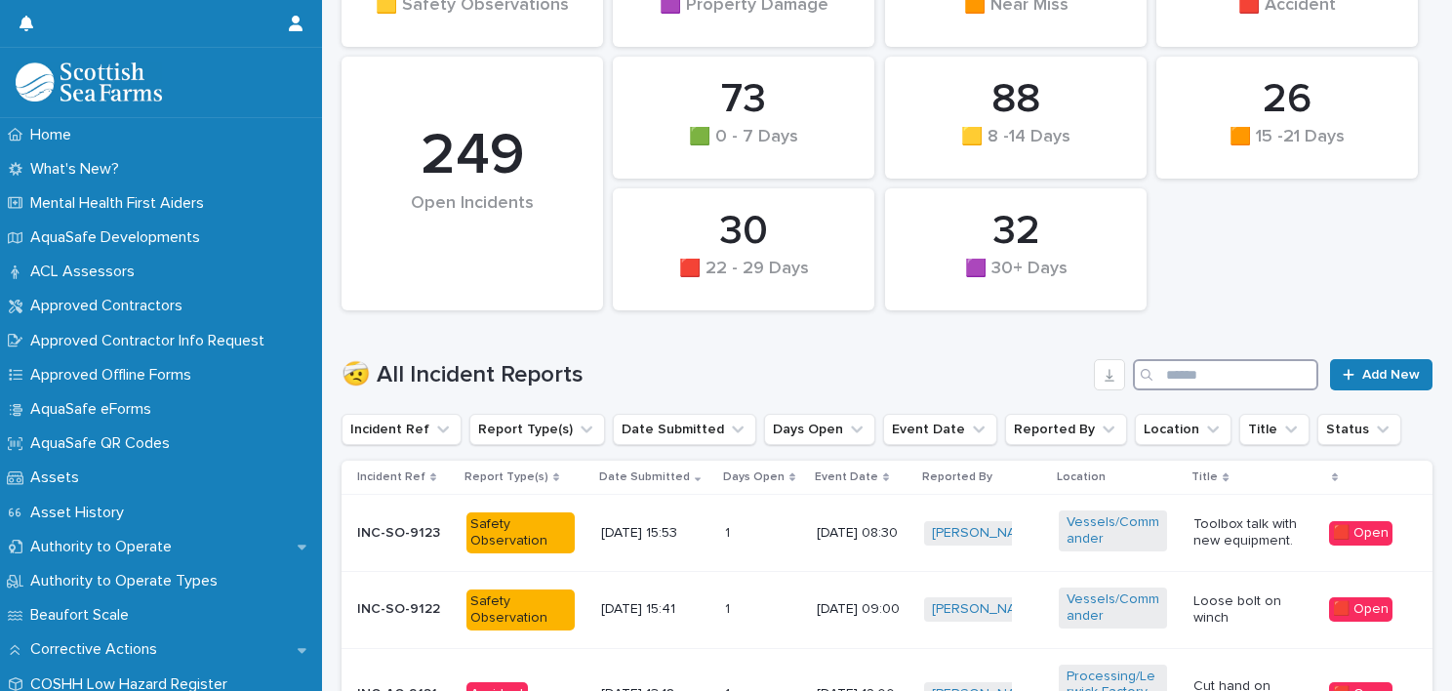
click at [1206, 383] on input "Search" at bounding box center [1225, 374] width 185 height 31
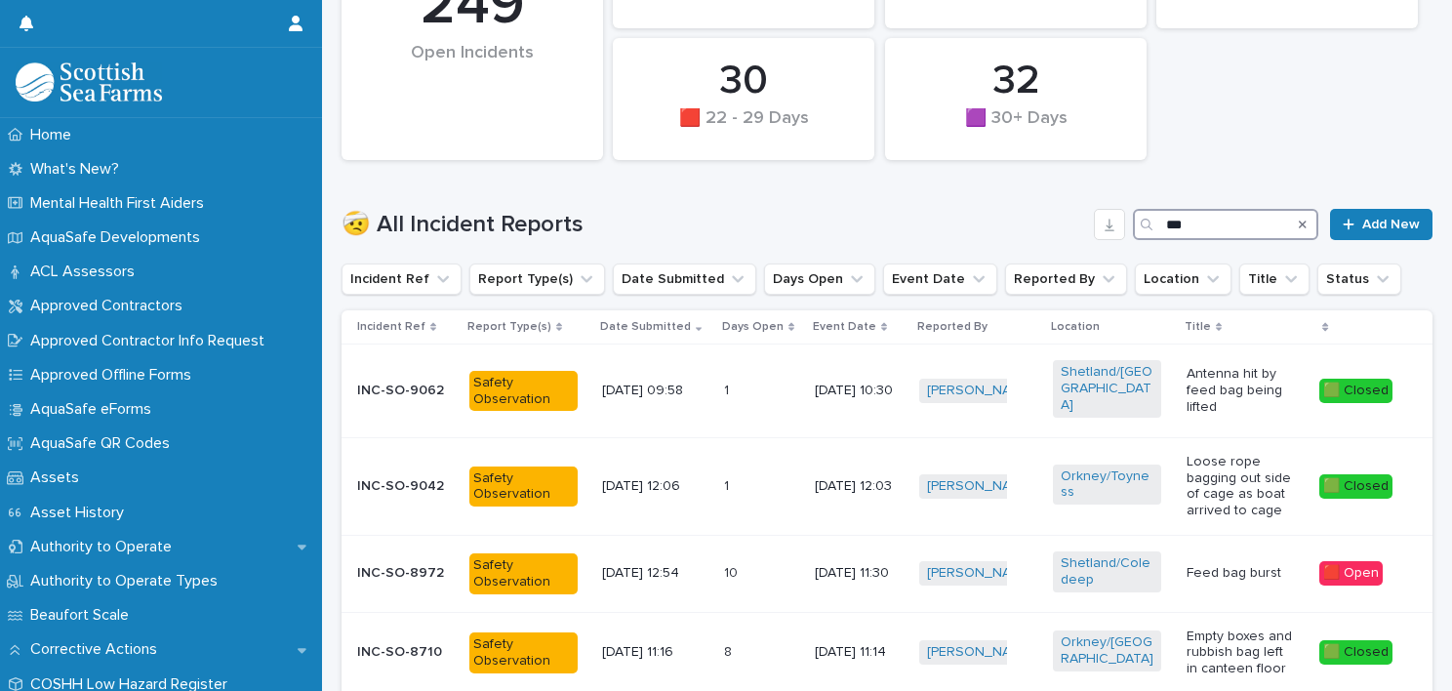
scroll to position [488, 0]
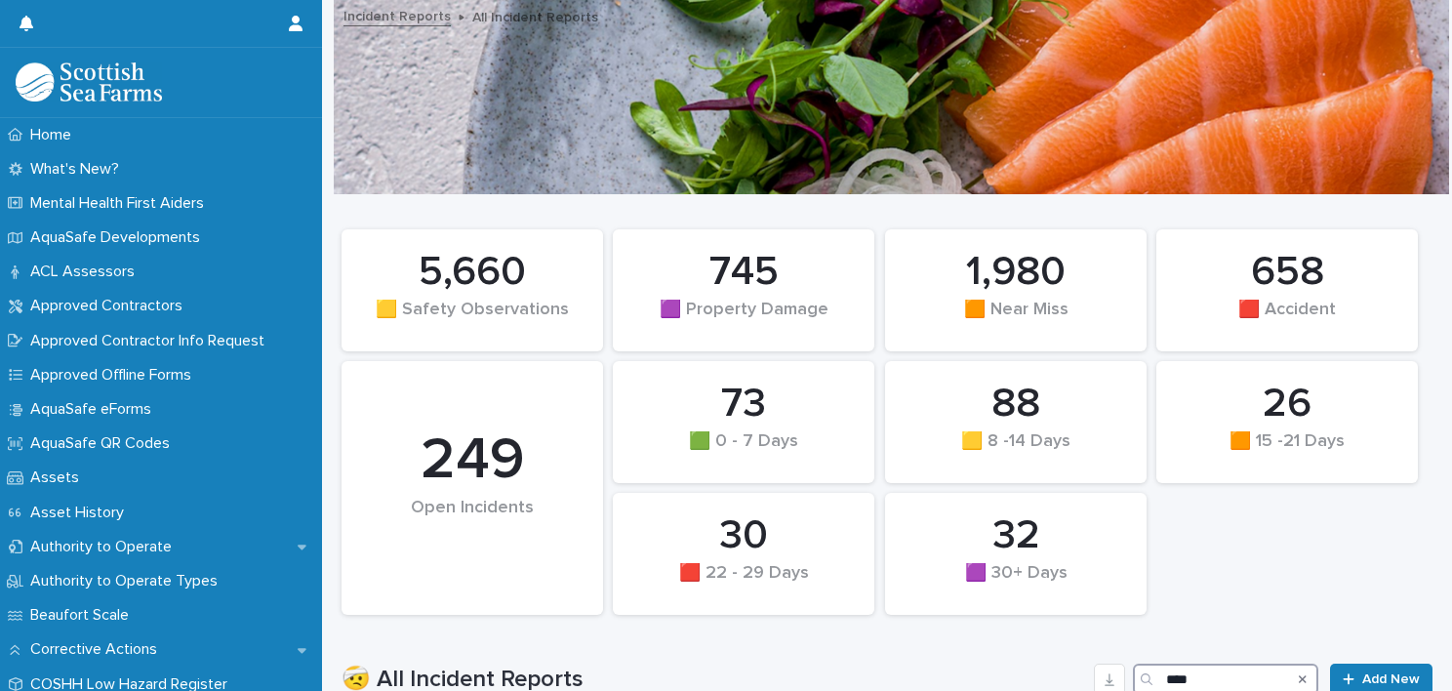
scroll to position [293, 0]
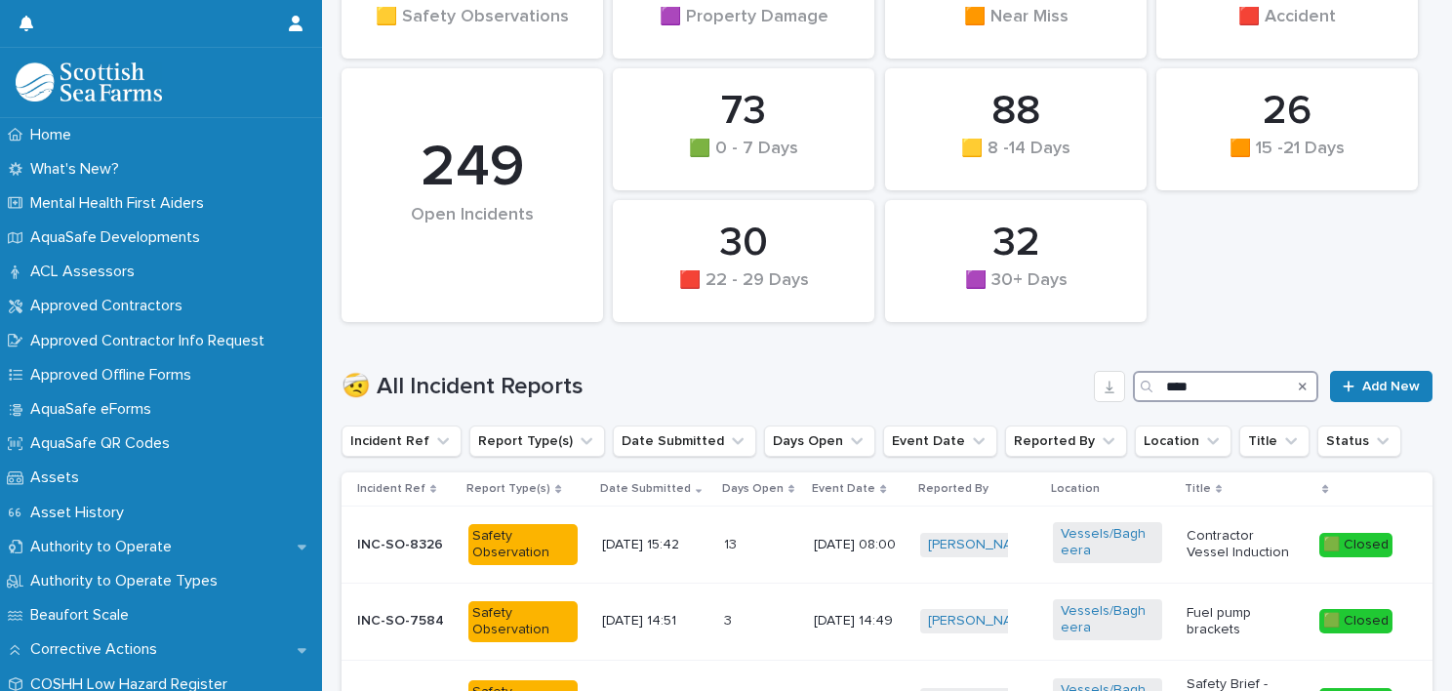
type input "****"
click at [1293, 383] on div "Search" at bounding box center [1302, 386] width 31 height 31
click at [1299, 386] on icon "Search" at bounding box center [1303, 387] width 8 height 12
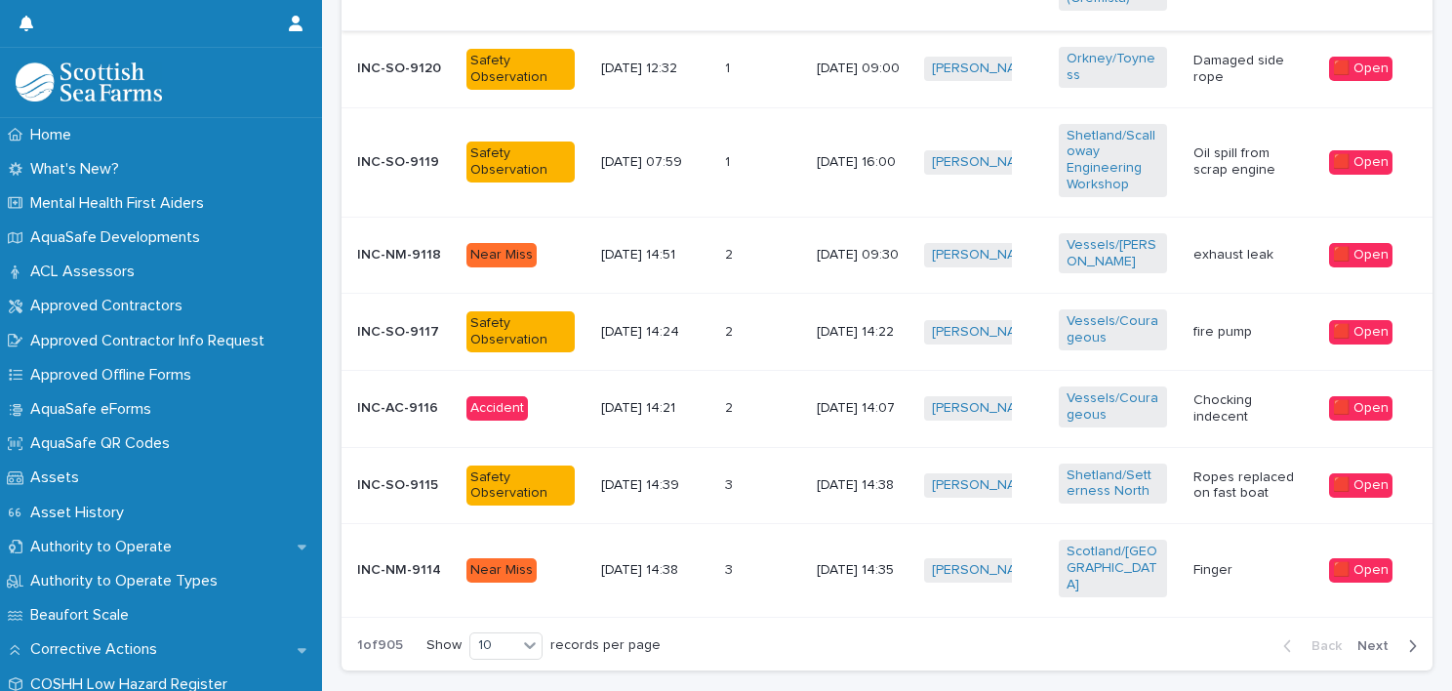
scroll to position [1074, 0]
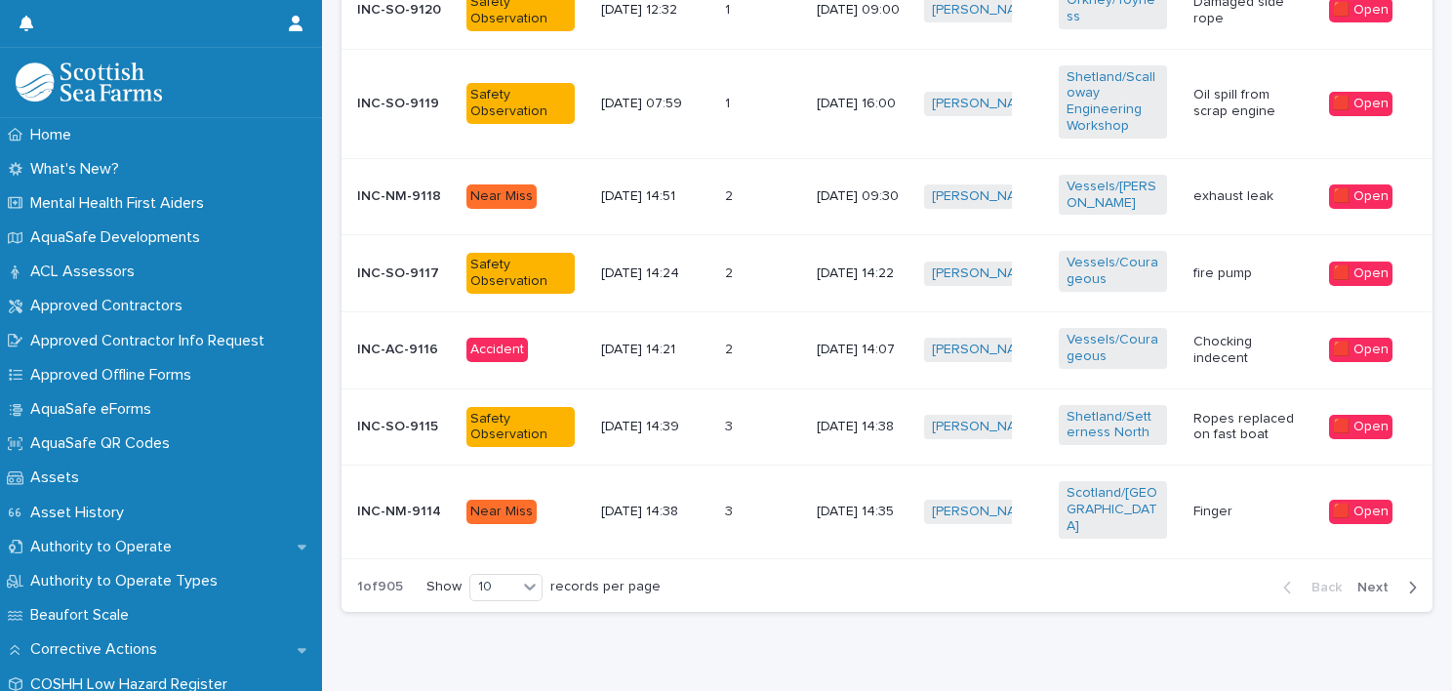
click at [1268, 340] on p "Chocking indecent" at bounding box center [1248, 350] width 108 height 33
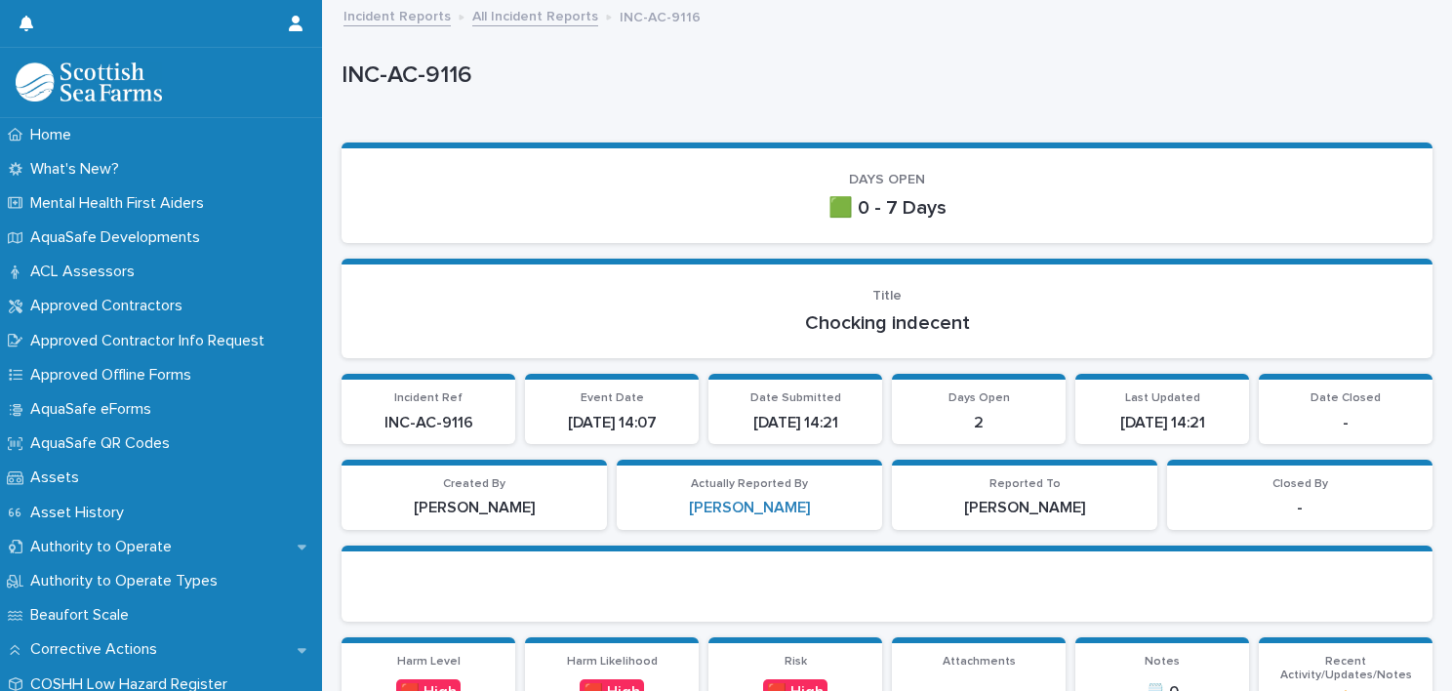
click at [523, 8] on link "All Incident Reports" at bounding box center [535, 15] width 126 height 22
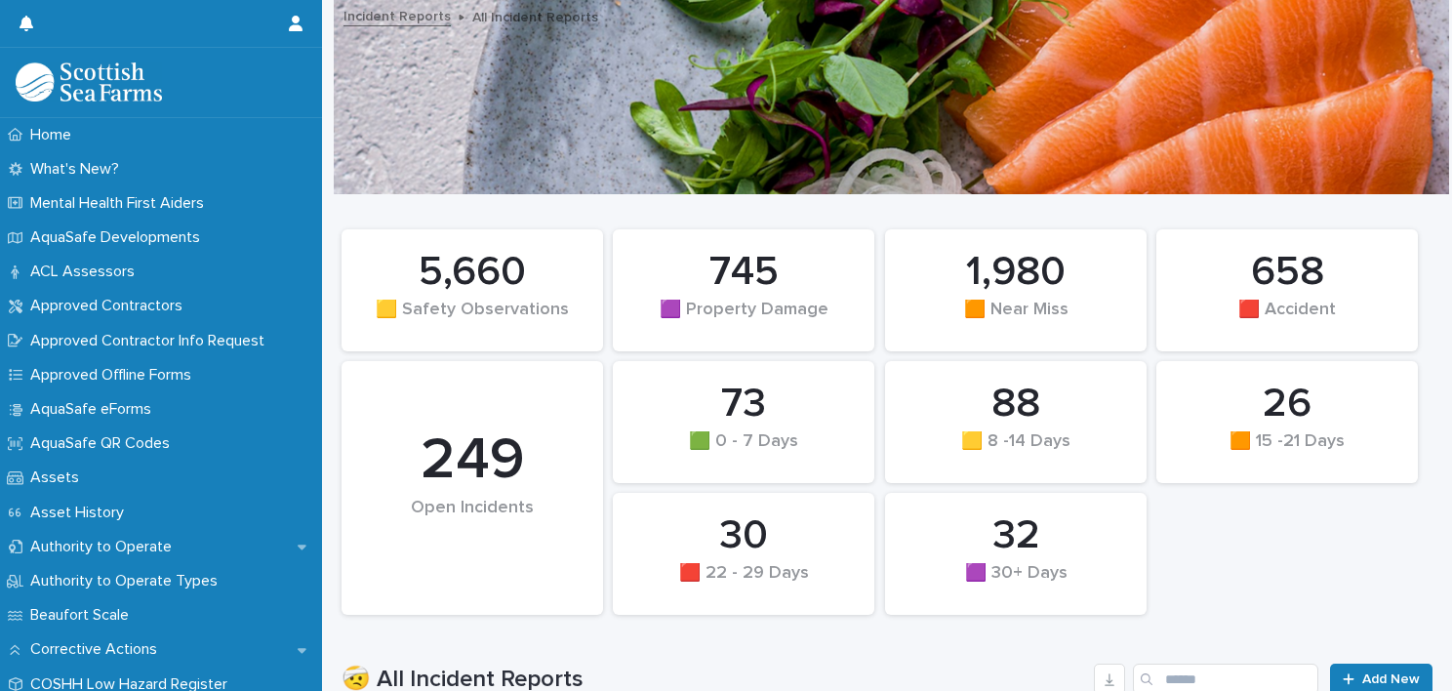
scroll to position [390, 0]
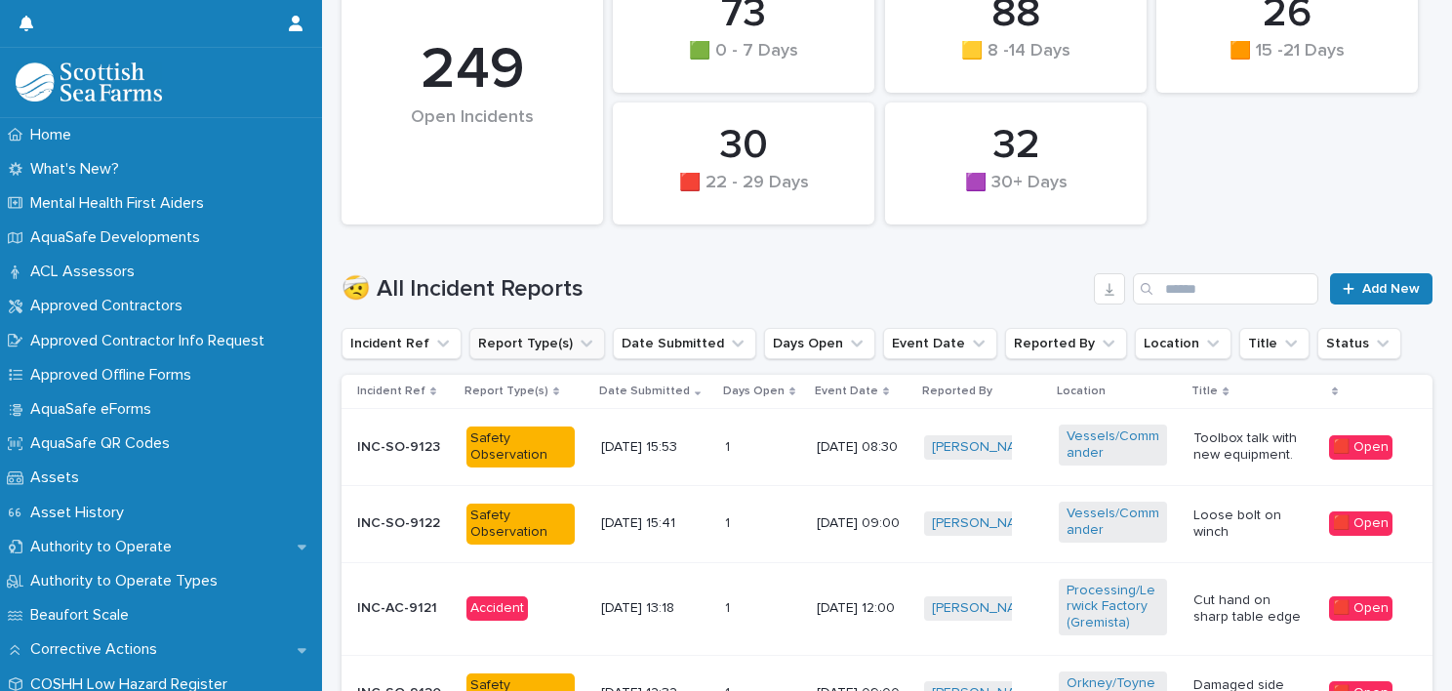
click at [514, 341] on button "Report Type(s)" at bounding box center [537, 343] width 136 height 31
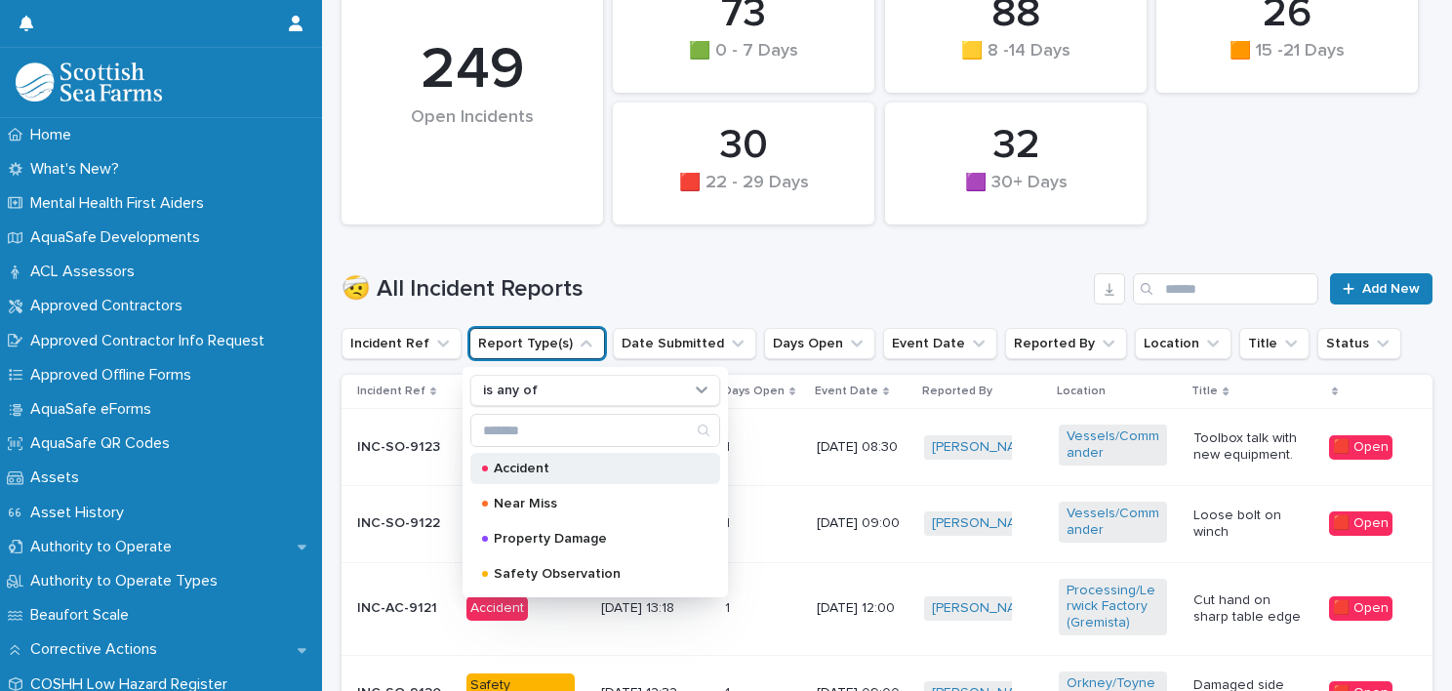
click at [523, 475] on div "Accident" at bounding box center [595, 468] width 250 height 31
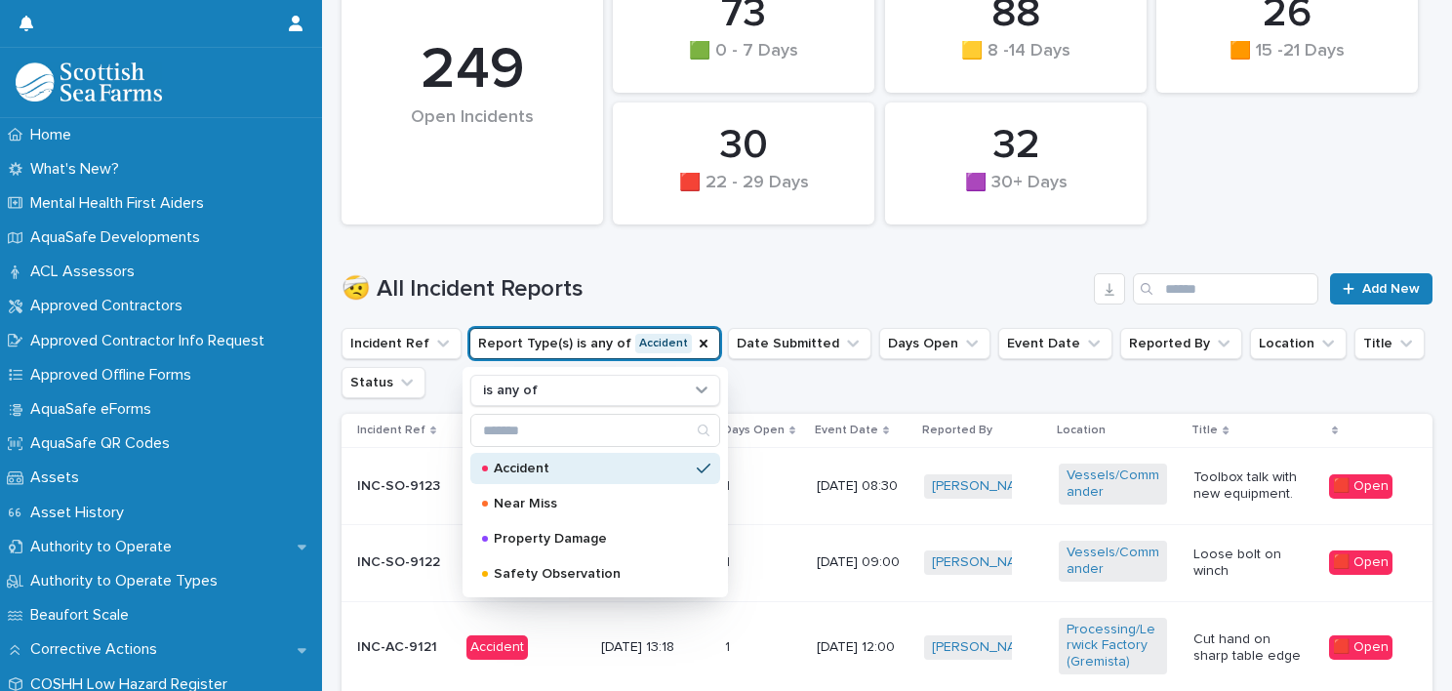
scroll to position [409, 0]
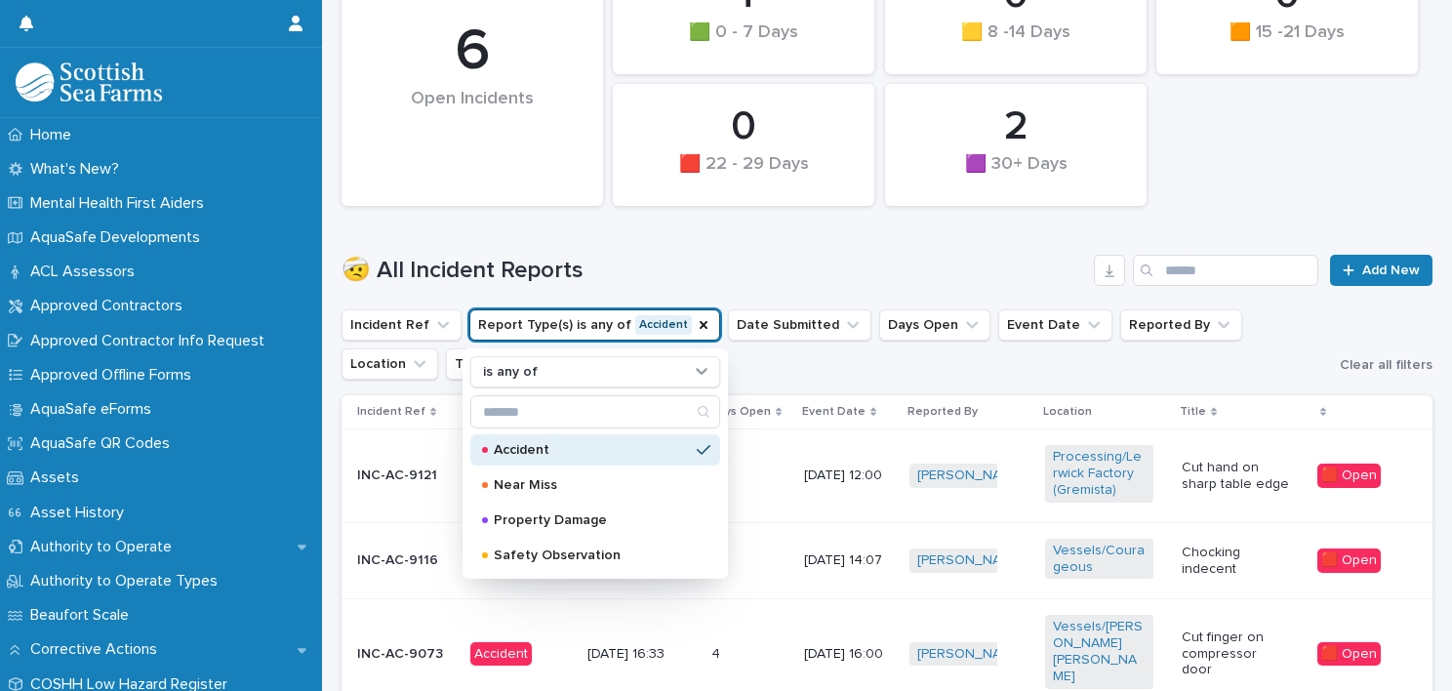
click at [897, 370] on ul "Incident Ref Report Type(s) is any of Accident is any of Accident Near Miss Pro…" at bounding box center [837, 344] width 998 height 78
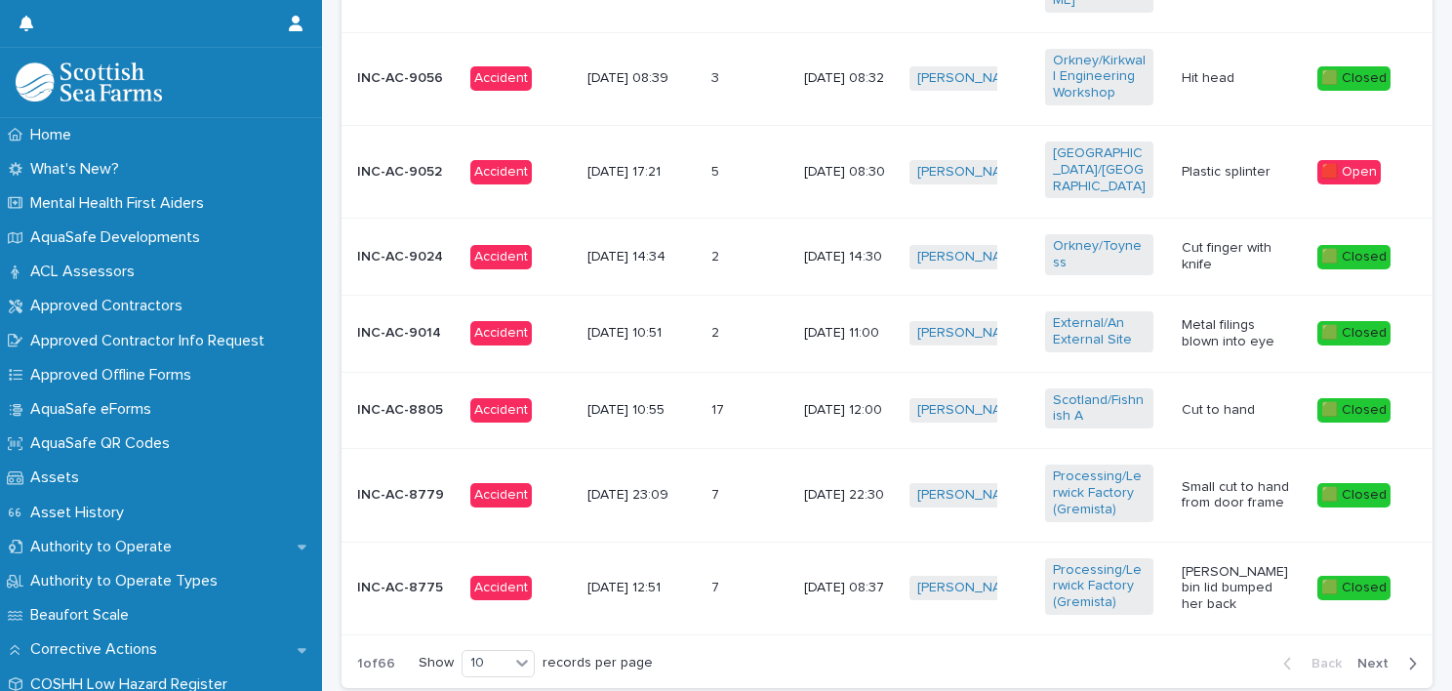
scroll to position [1092, 0]
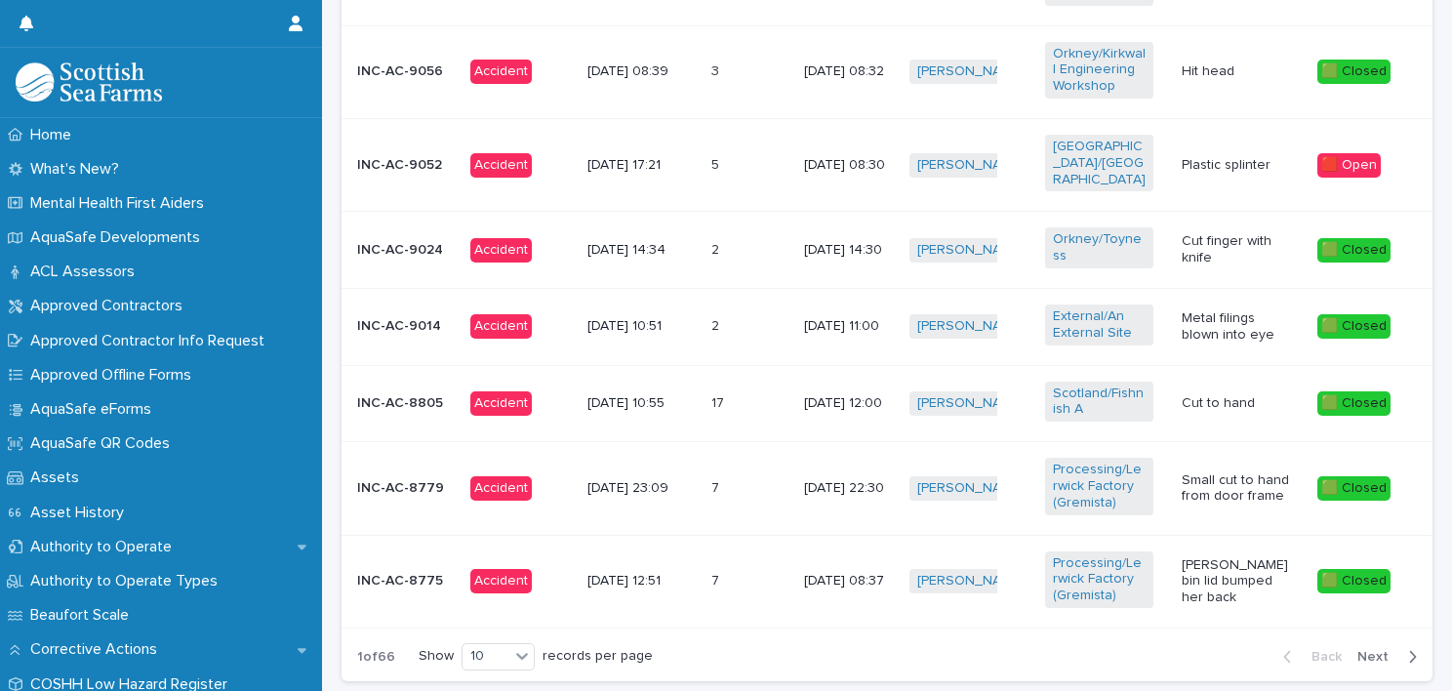
click at [1364, 648] on button "Next" at bounding box center [1391, 657] width 83 height 18
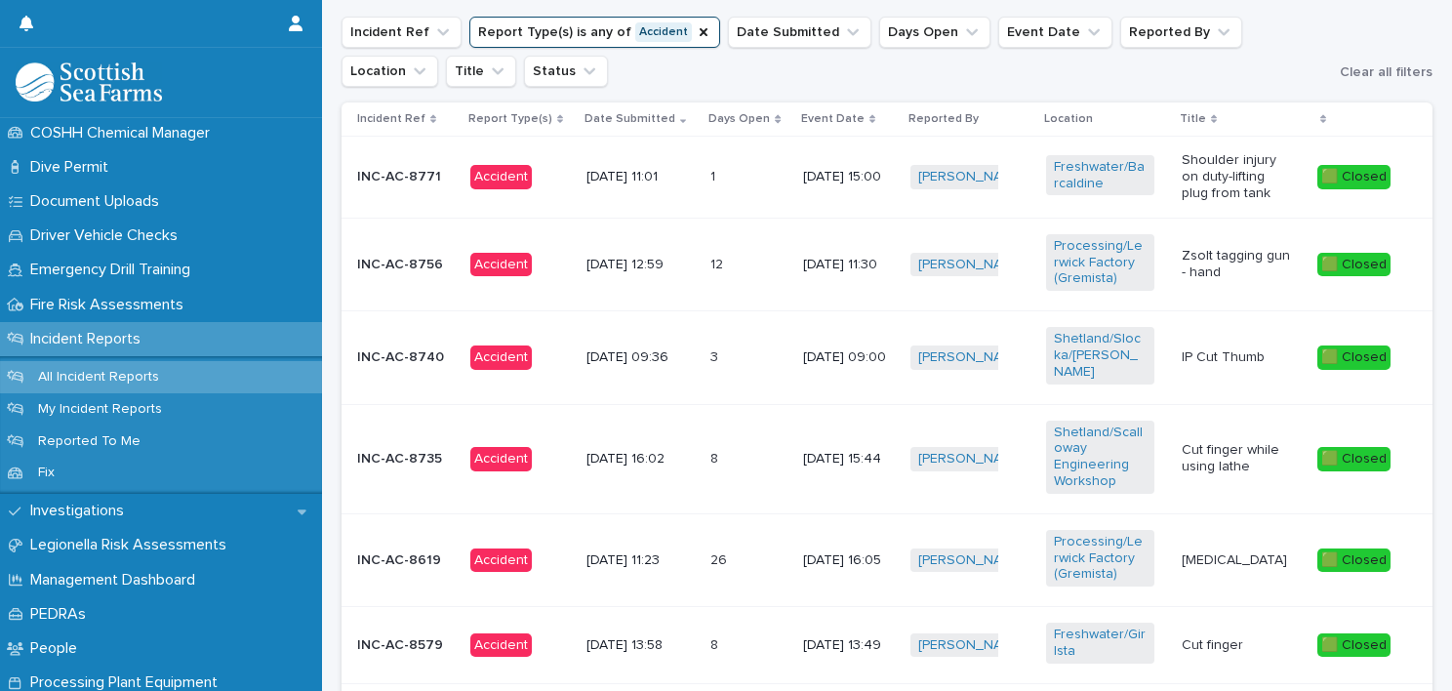
scroll to position [683, 0]
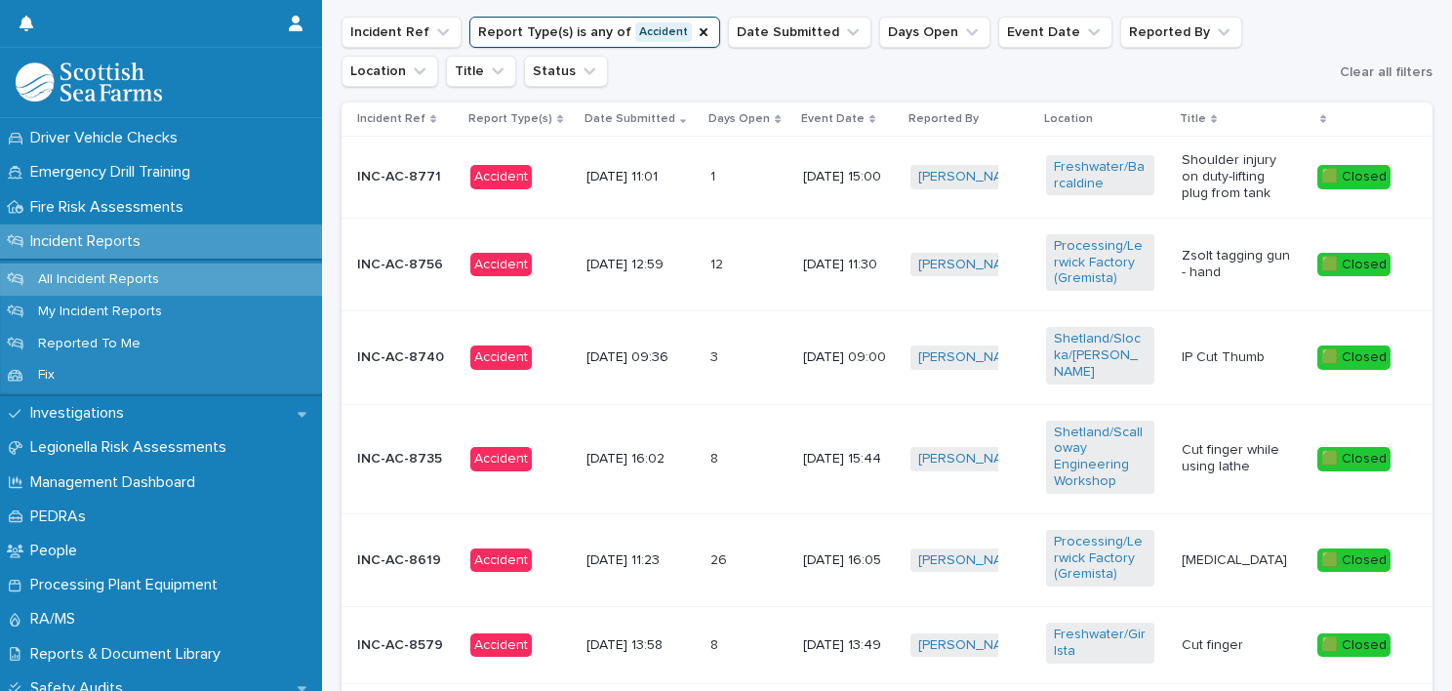
click at [98, 249] on p "Incident Reports" at bounding box center [89, 241] width 134 height 19
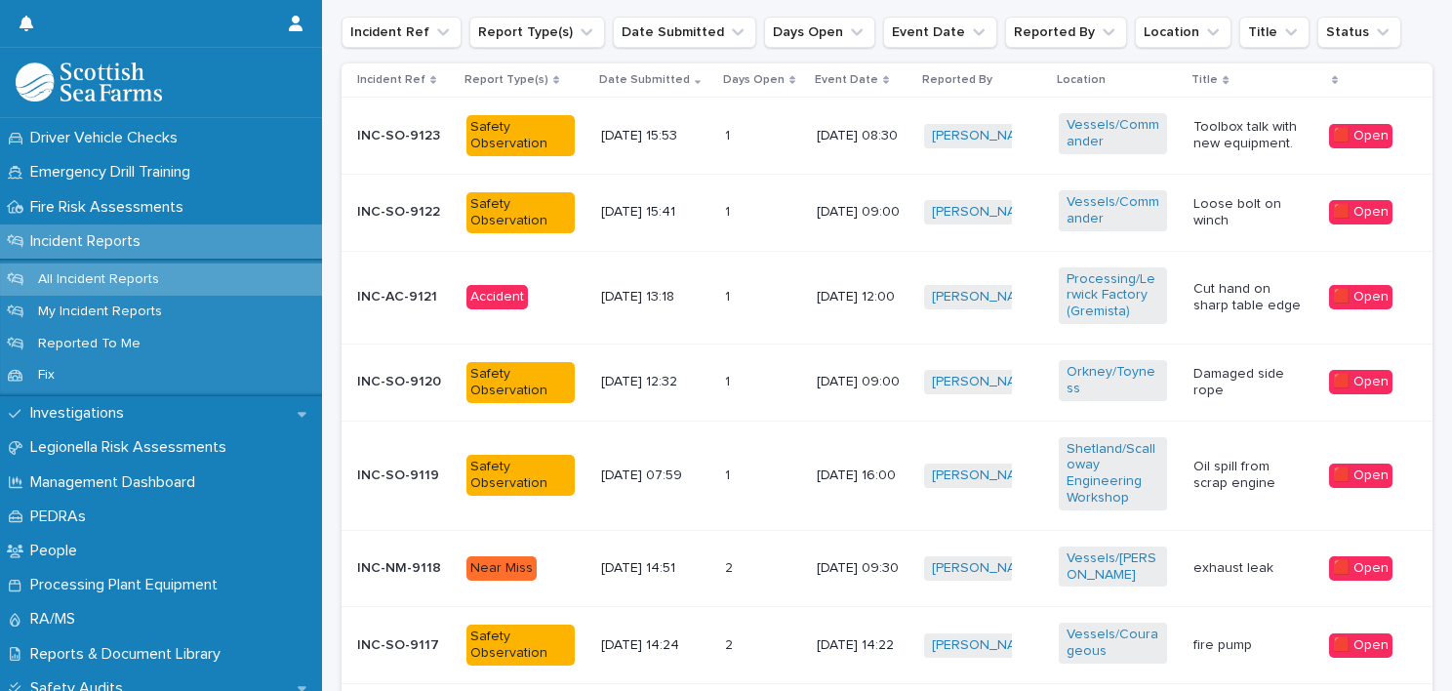
scroll to position [468, 0]
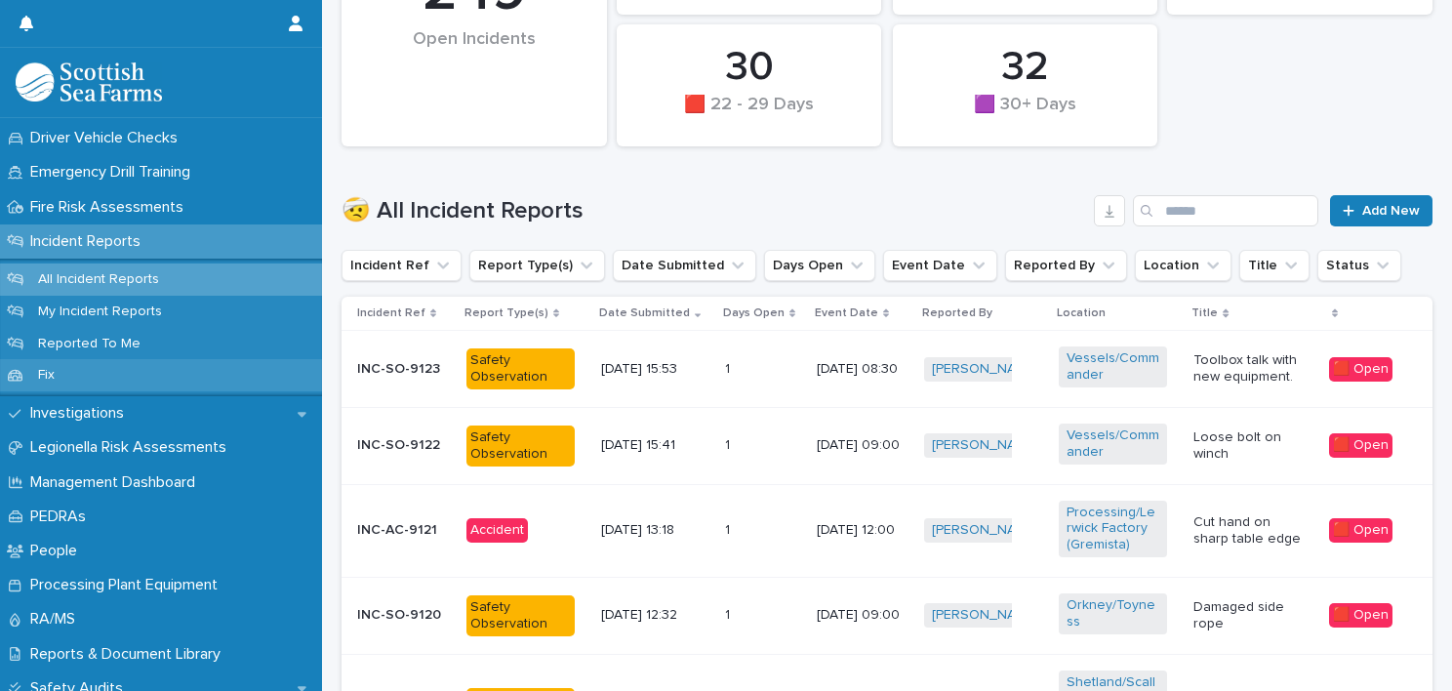
click at [107, 379] on div "Fix" at bounding box center [161, 375] width 322 height 32
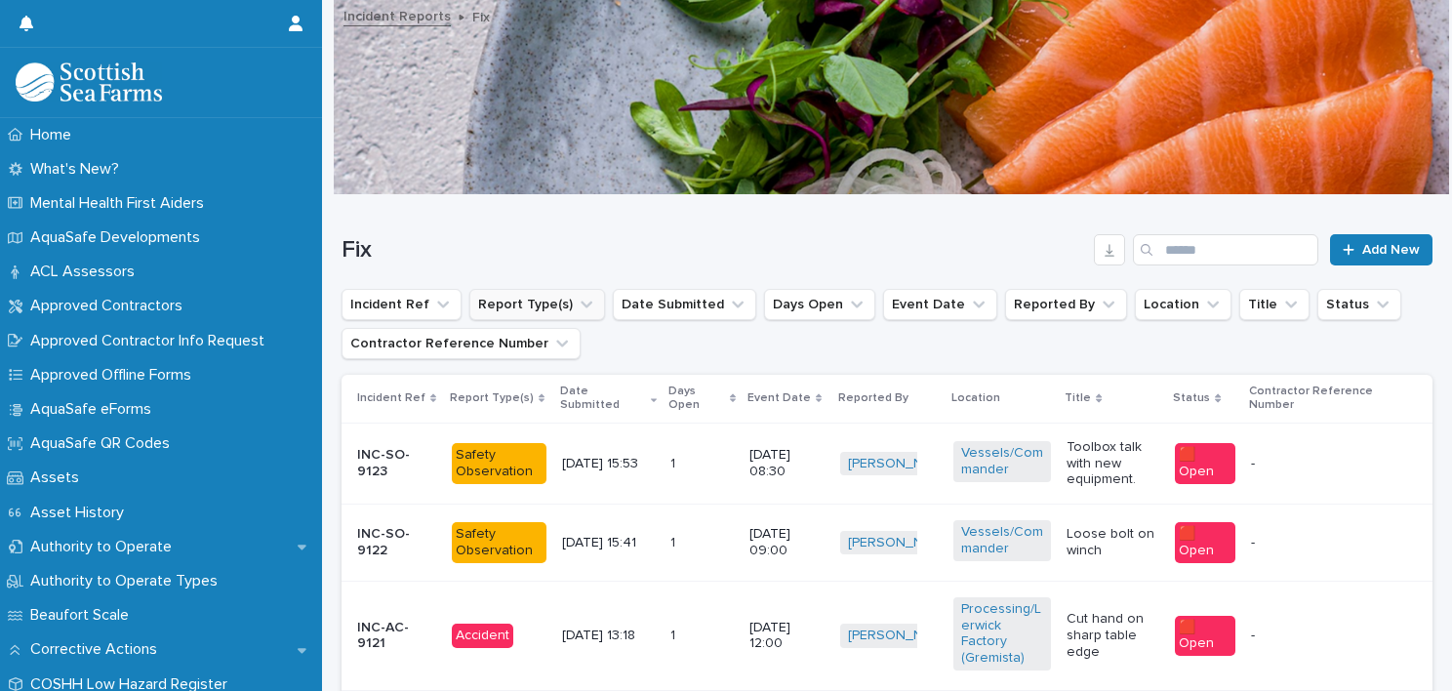
click at [582, 313] on icon "Report Type(s)" at bounding box center [587, 305] width 20 height 20
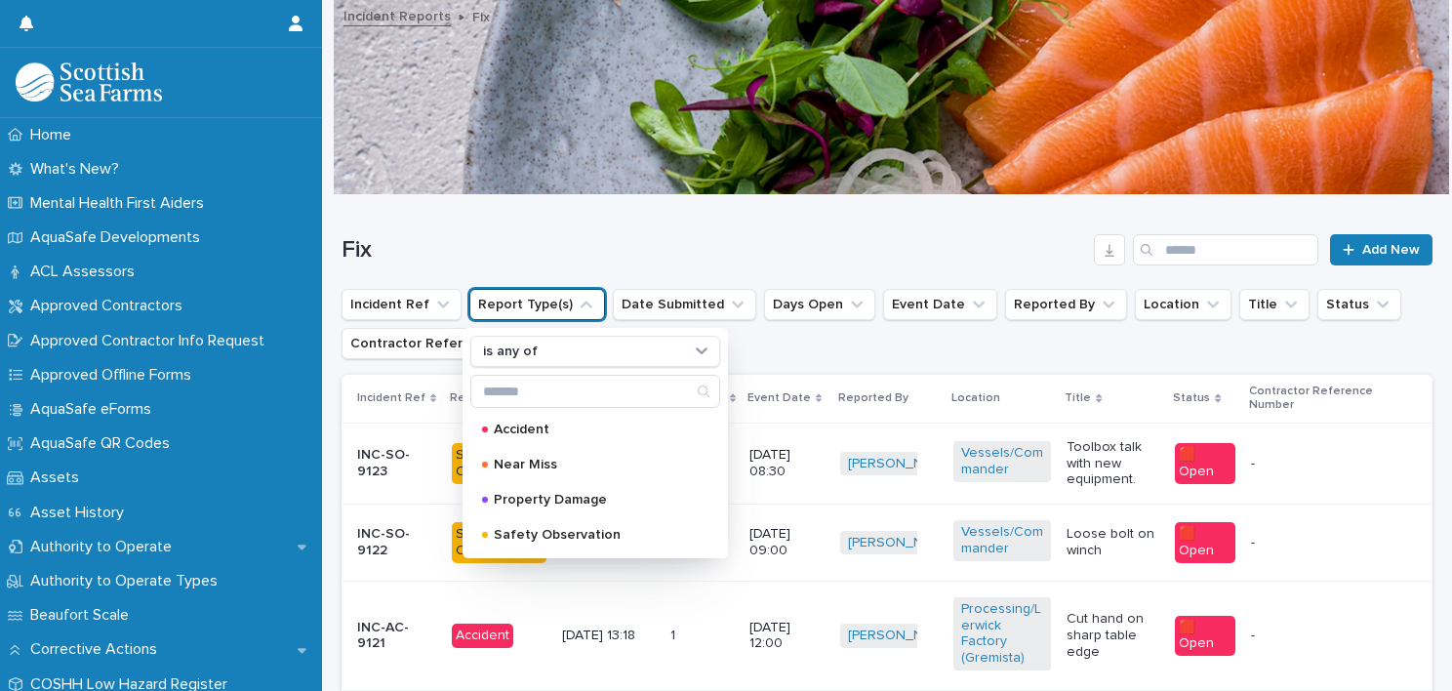
click at [582, 313] on icon "Report Type(s)" at bounding box center [587, 305] width 20 height 20
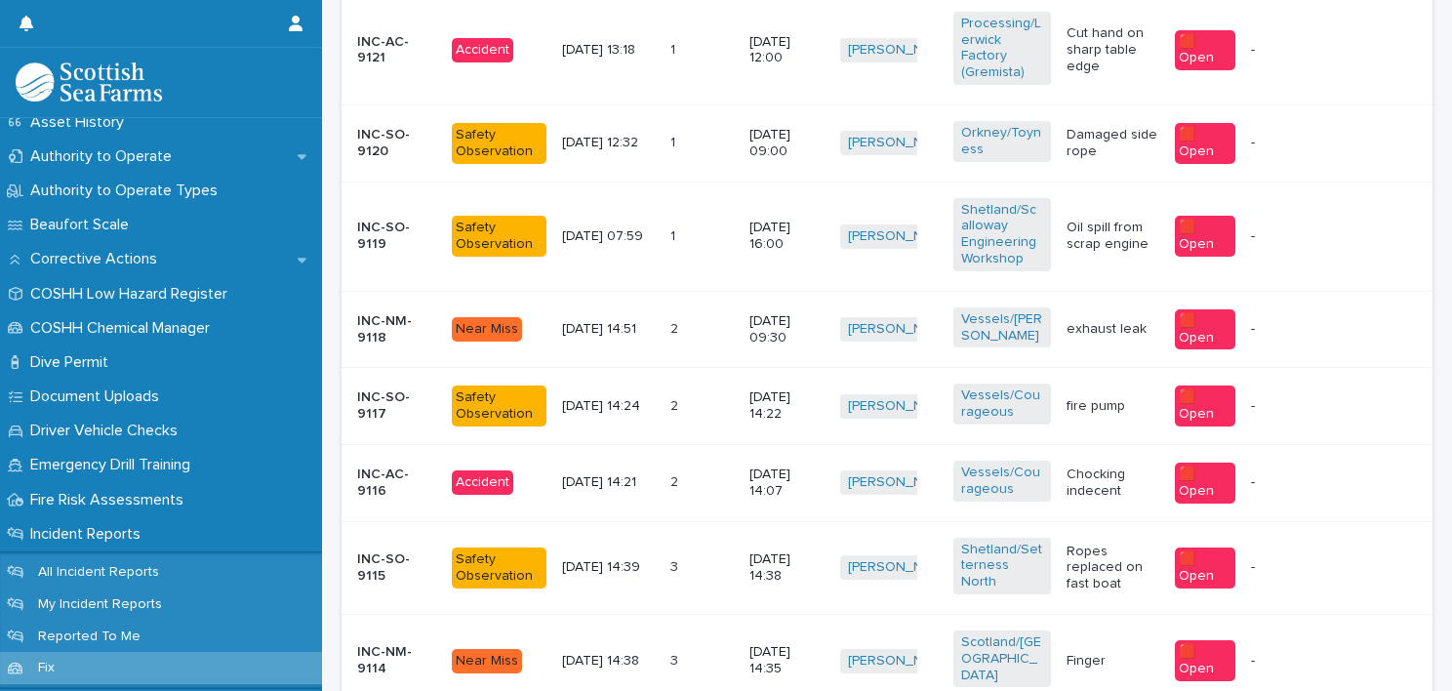
scroll to position [488, 0]
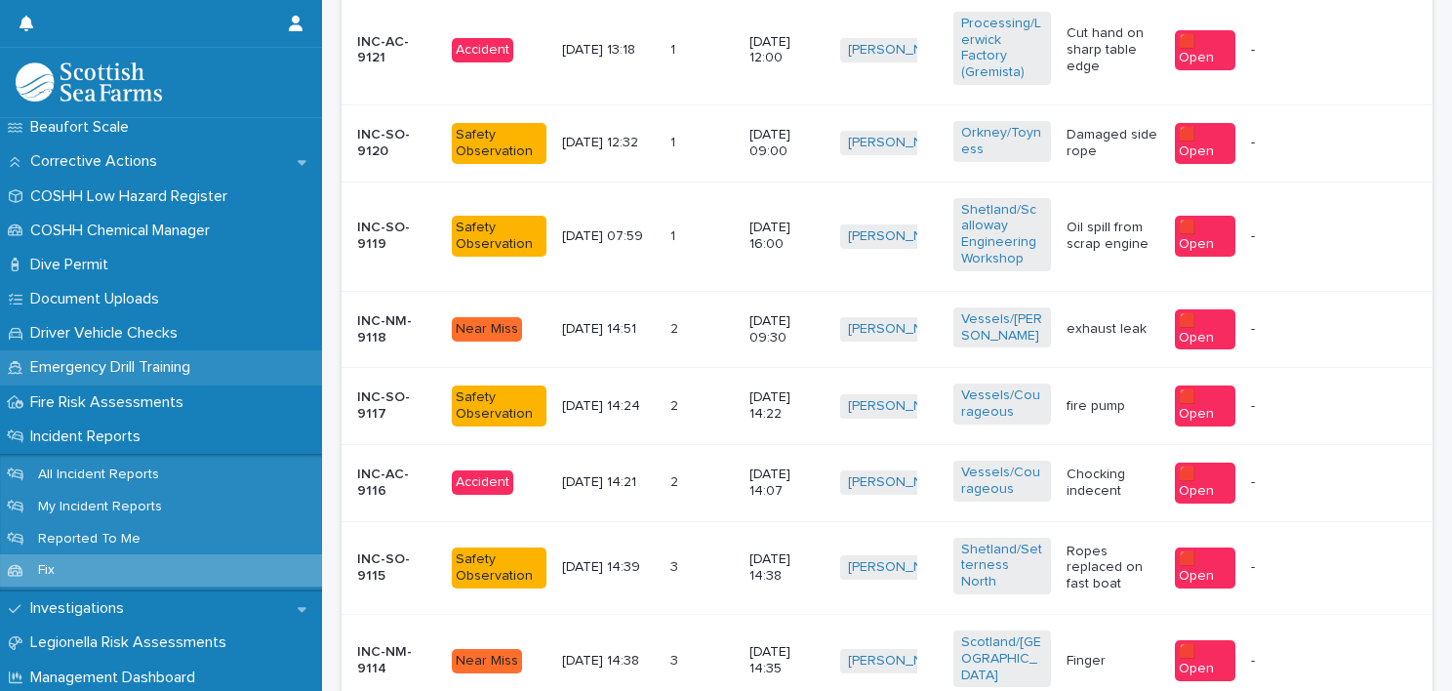
click at [197, 369] on p "Emergency Drill Training" at bounding box center [113, 367] width 183 height 19
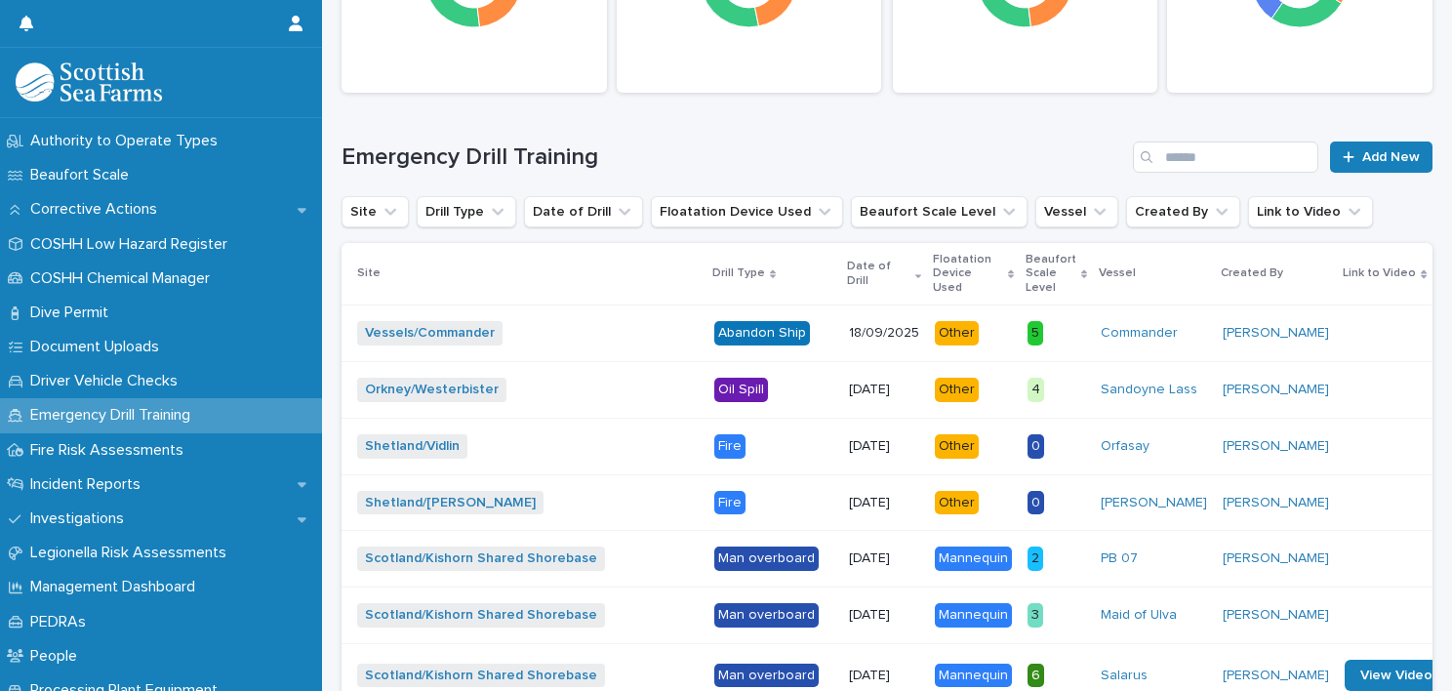
scroll to position [488, 0]
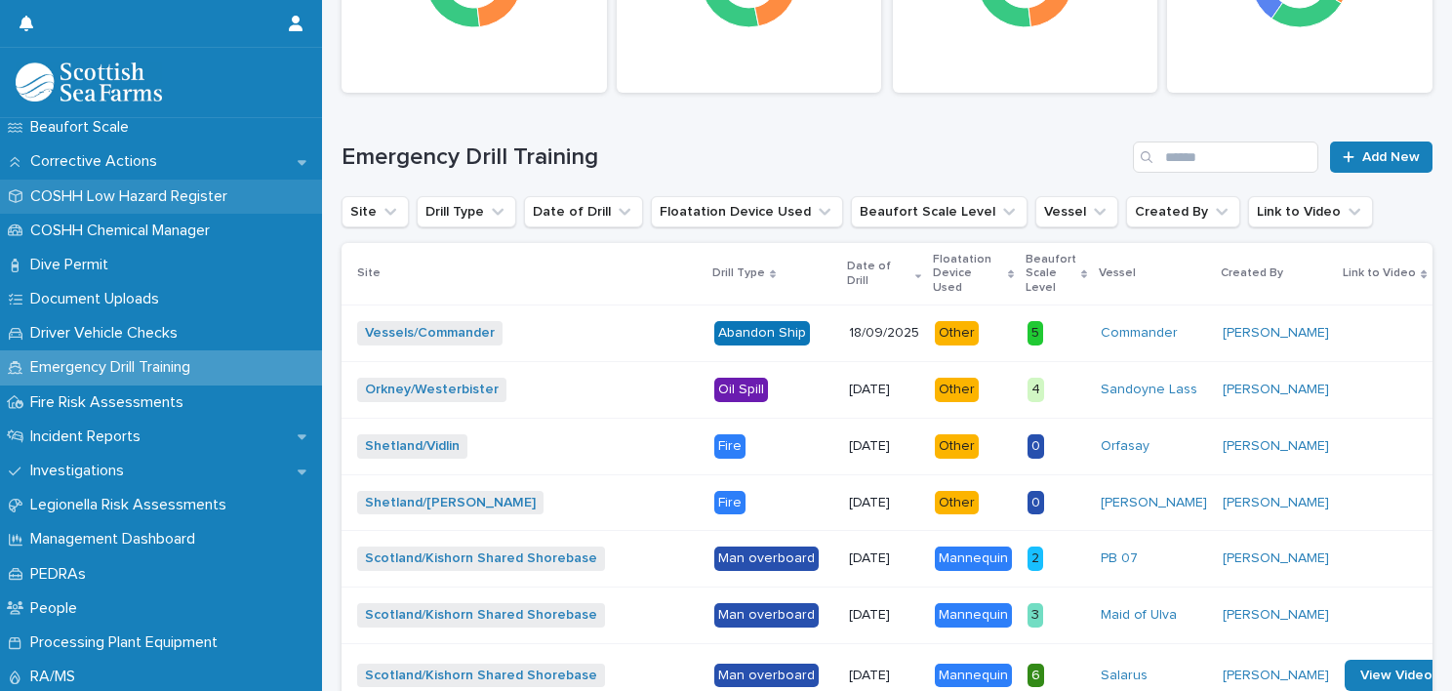
click at [207, 200] on p "COSHH Low Hazard Register" at bounding box center [132, 196] width 221 height 19
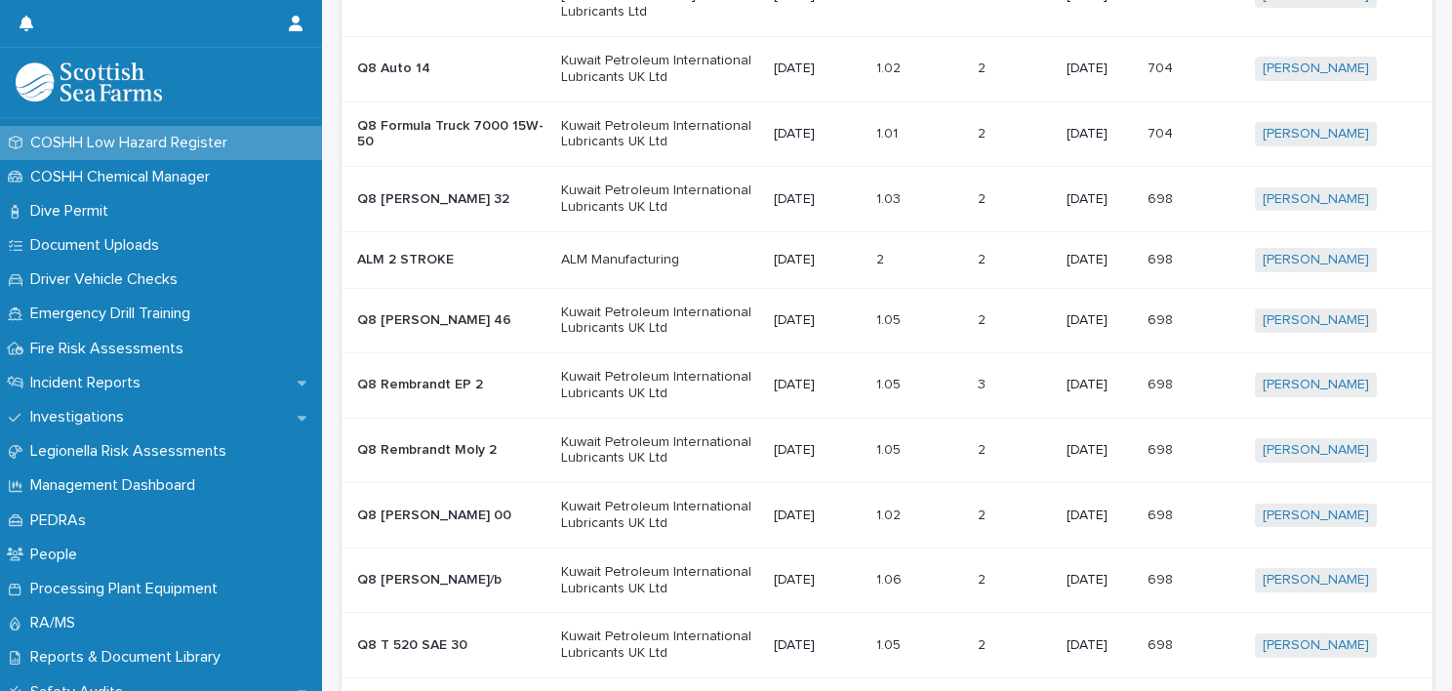
scroll to position [586, 0]
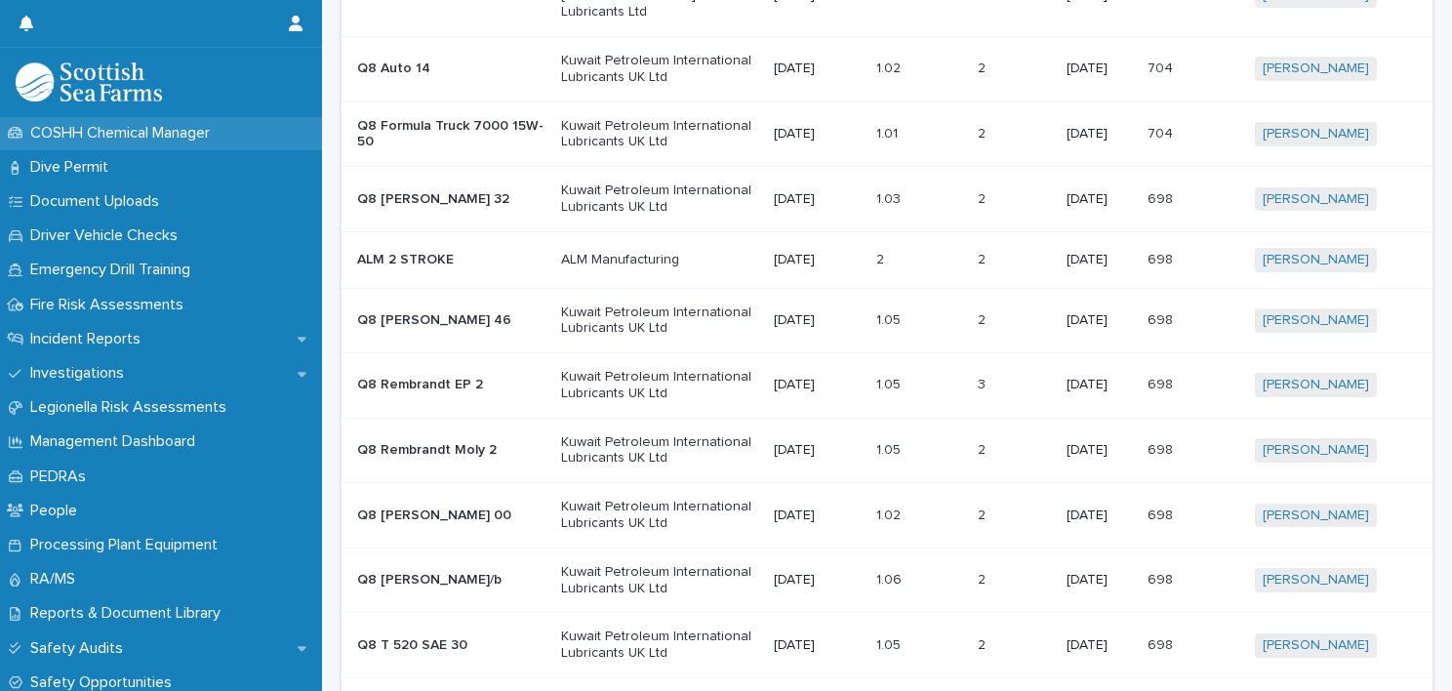
click at [187, 143] on div "COSHH Chemical Manager" at bounding box center [161, 133] width 322 height 34
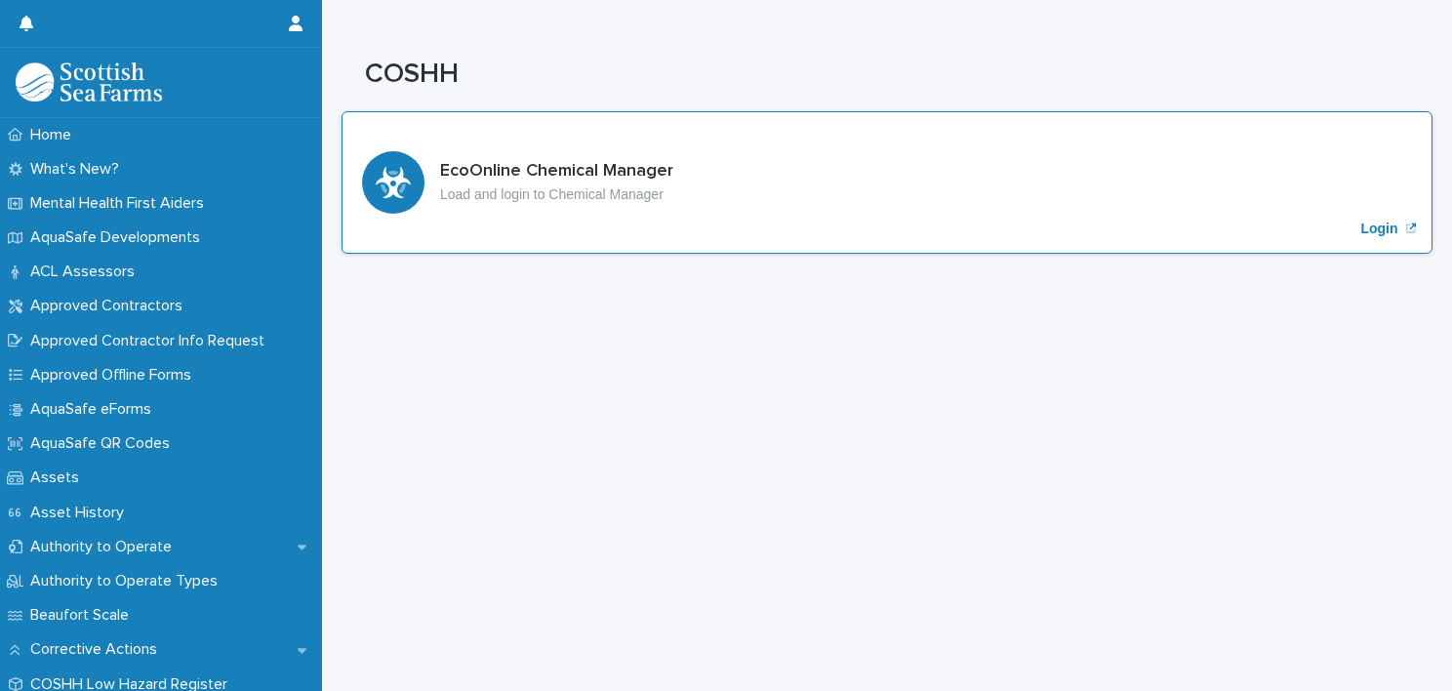
click at [650, 191] on p "Load and login to Chemical Manager" at bounding box center [556, 194] width 233 height 17
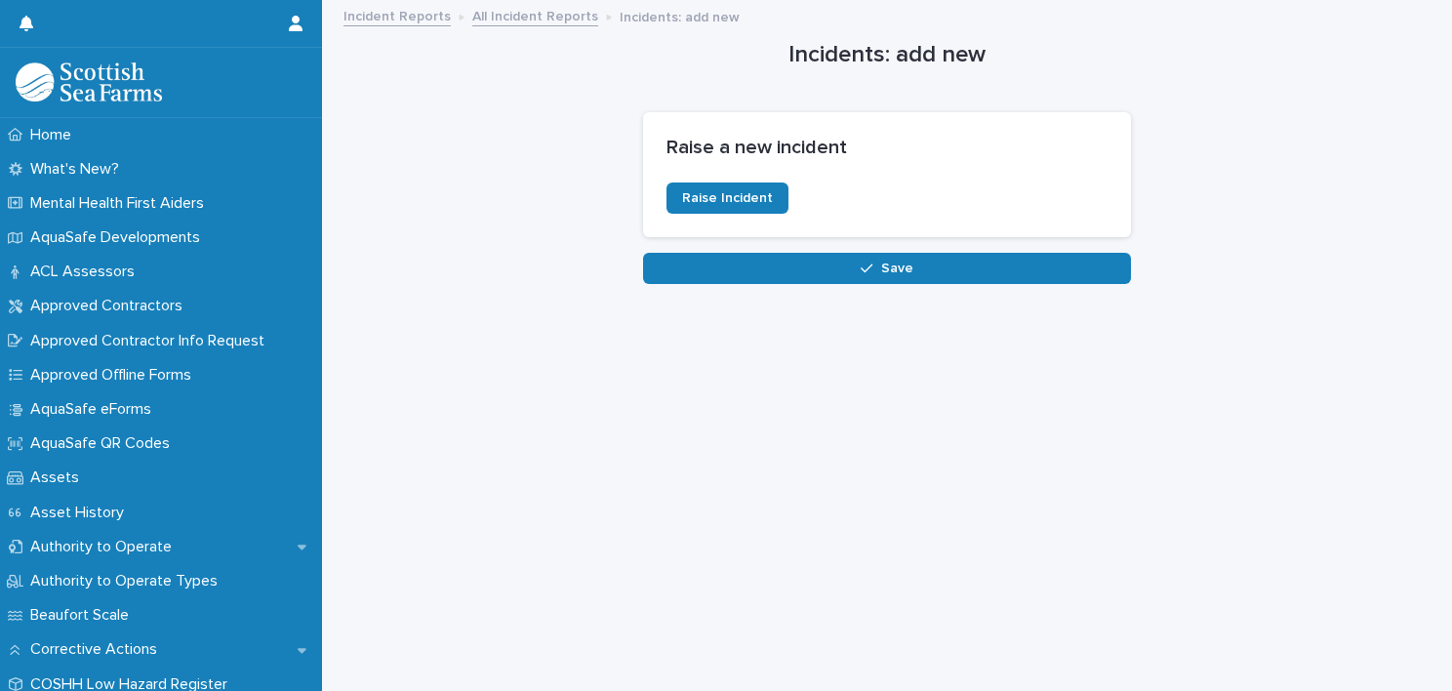
click at [412, 12] on link "Incident Reports" at bounding box center [397, 15] width 107 height 22
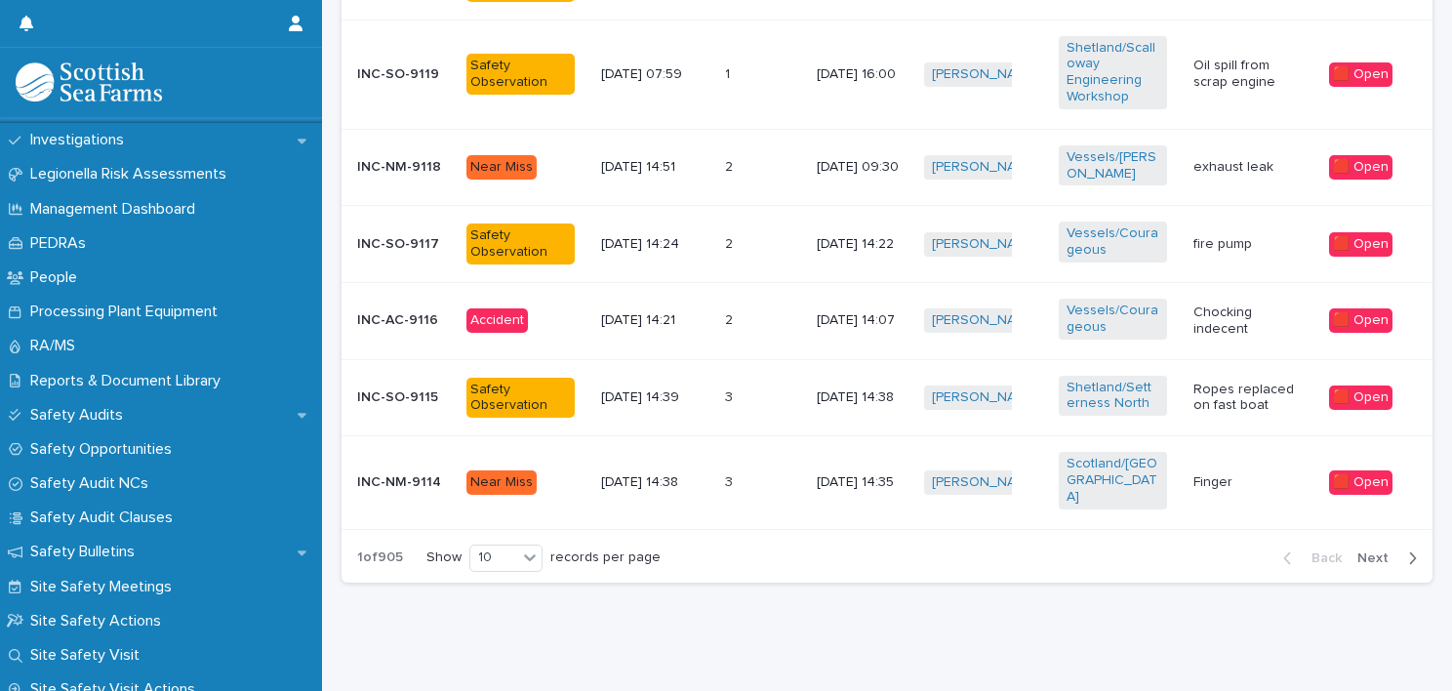
scroll to position [976, 0]
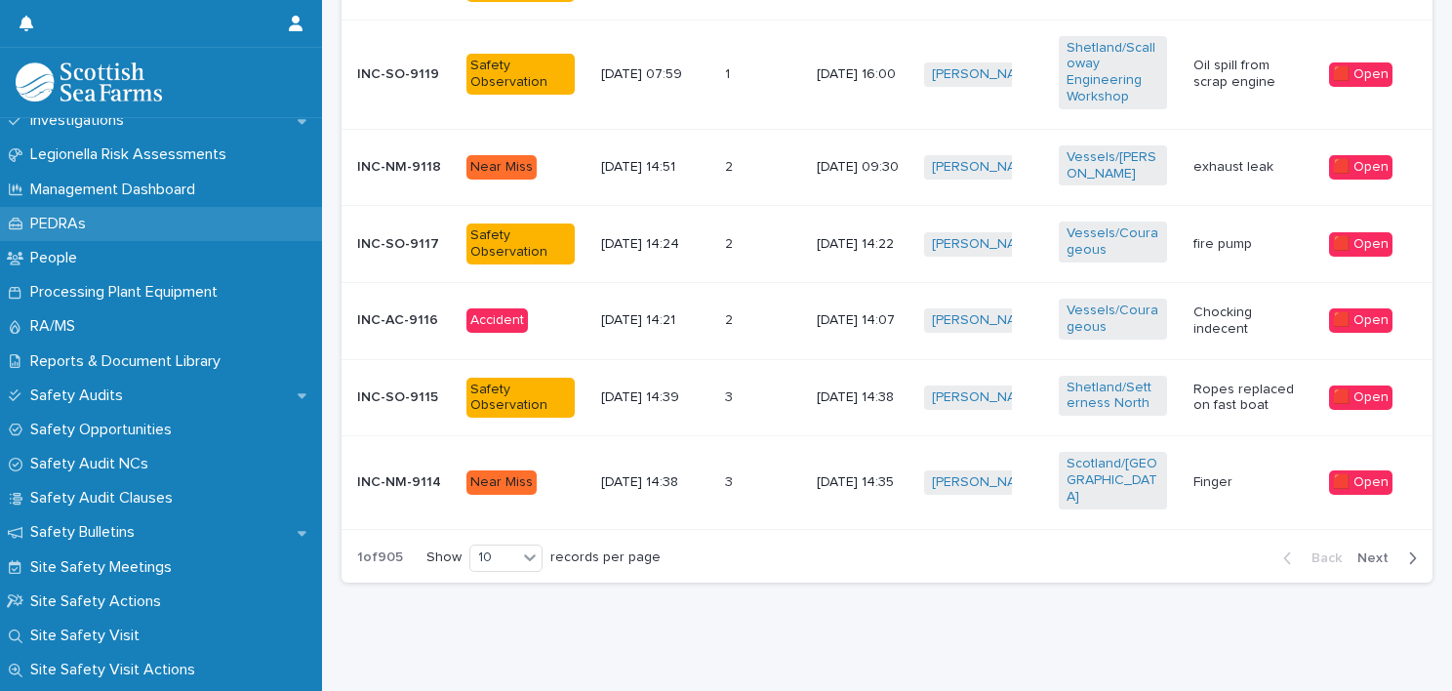
click at [72, 235] on div "PEDRAs" at bounding box center [161, 224] width 322 height 34
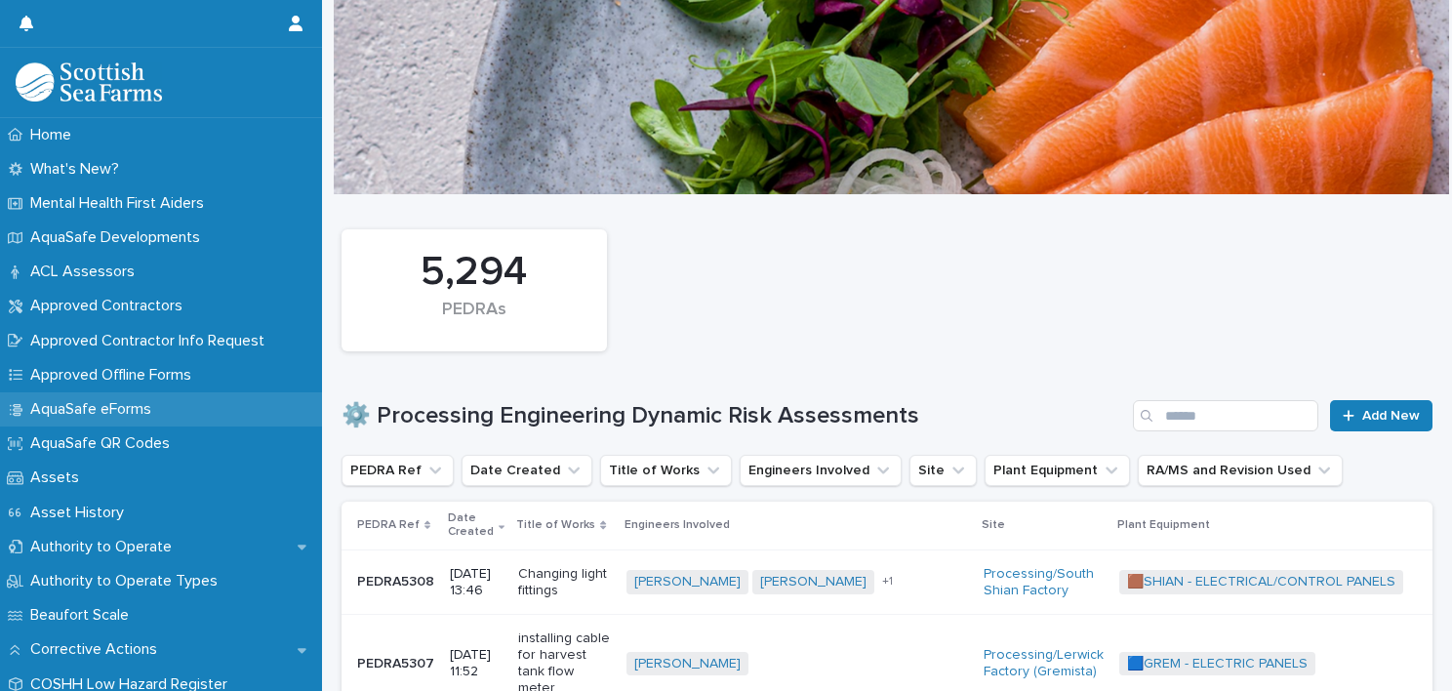
scroll to position [385, 0]
